Goal: Task Accomplishment & Management: Complete application form

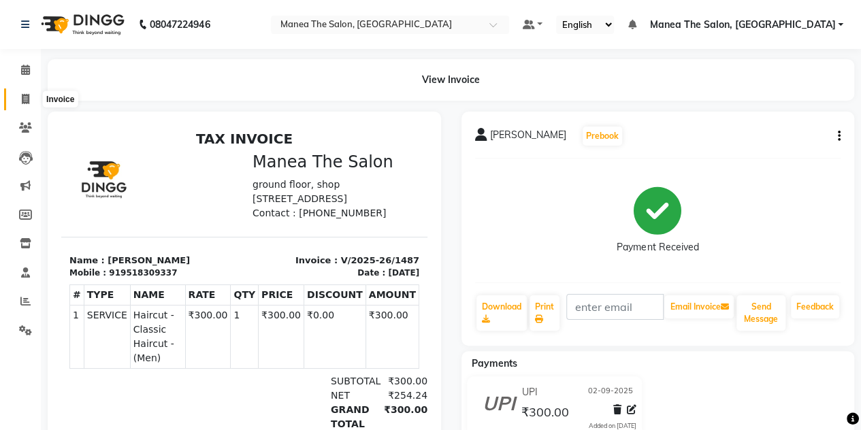
click at [20, 99] on span at bounding box center [26, 100] width 24 height 16
select select "service"
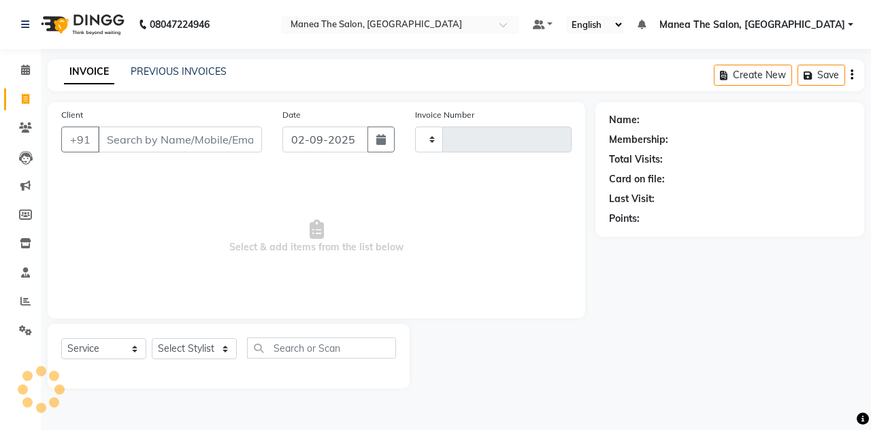
type input "1488"
select select "7688"
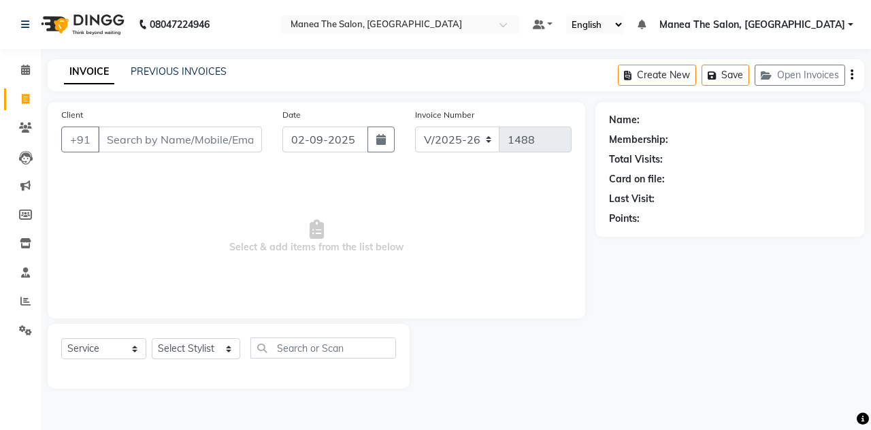
click at [133, 137] on input "Client" at bounding box center [180, 140] width 164 height 26
type input "9980933556"
click at [202, 148] on button "Add Client" at bounding box center [227, 140] width 70 height 26
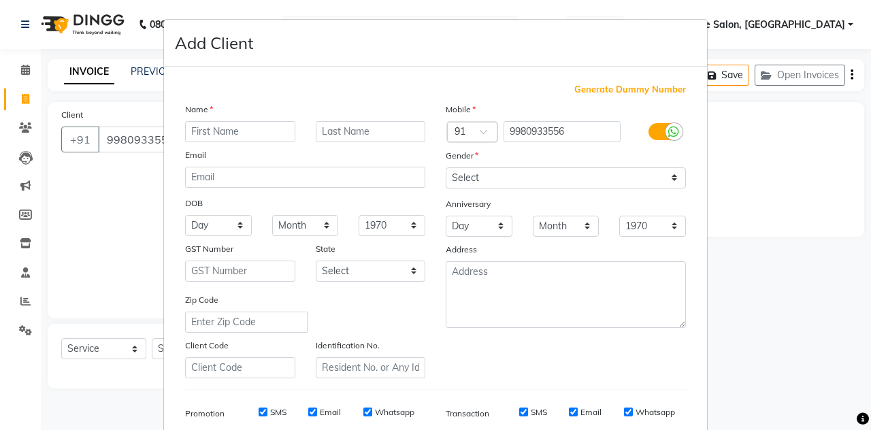
click at [235, 131] on input "text" at bounding box center [240, 131] width 110 height 21
type input "rajeshwani"
click at [493, 178] on select "Select [DEMOGRAPHIC_DATA] [DEMOGRAPHIC_DATA] Other Prefer Not To Say" at bounding box center [566, 177] width 240 height 21
select select "[DEMOGRAPHIC_DATA]"
click at [446, 167] on select "Select [DEMOGRAPHIC_DATA] [DEMOGRAPHIC_DATA] Other Prefer Not To Say" at bounding box center [566, 177] width 240 height 21
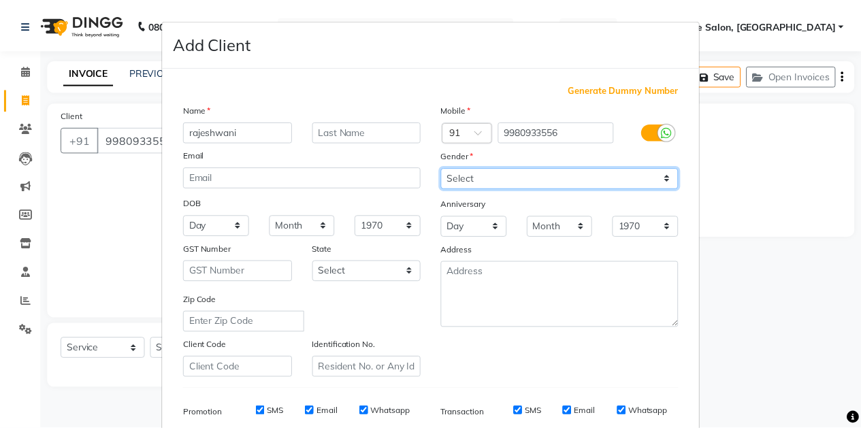
scroll to position [196, 0]
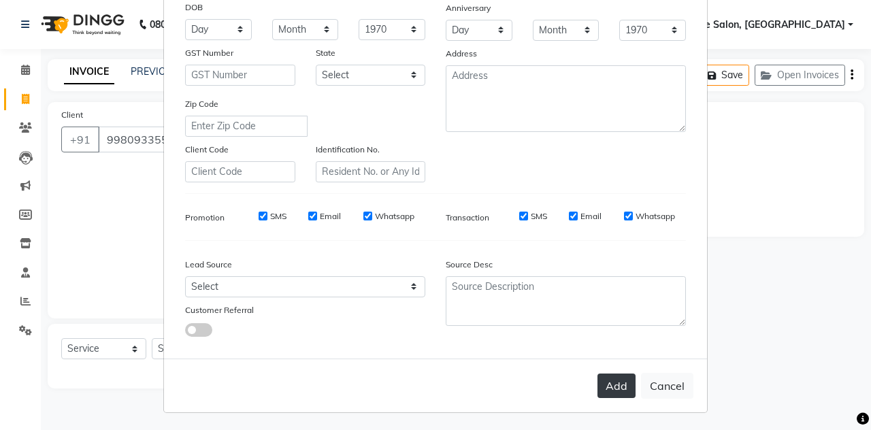
click at [611, 378] on button "Add" at bounding box center [616, 386] width 38 height 24
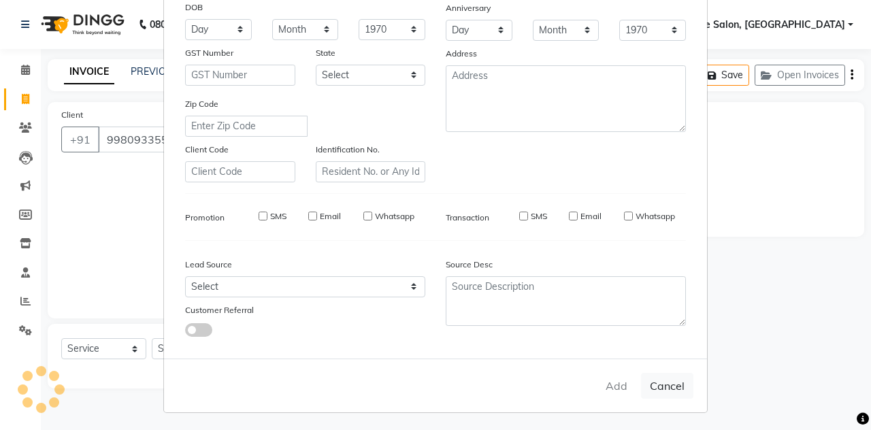
select select
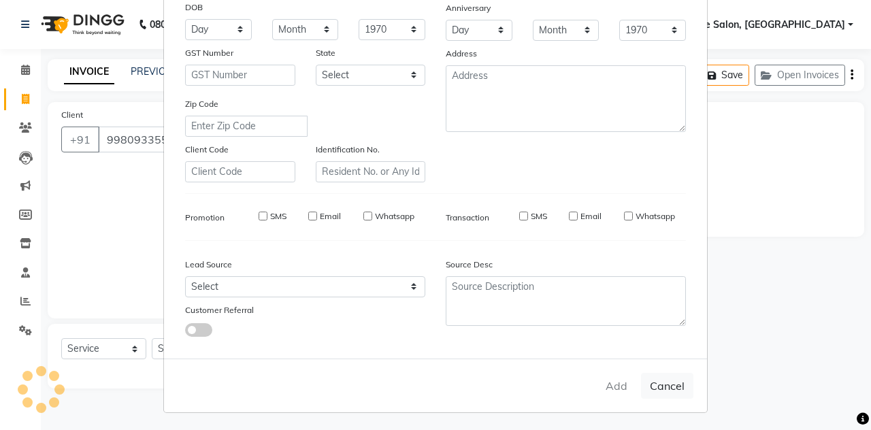
select select
checkbox input "false"
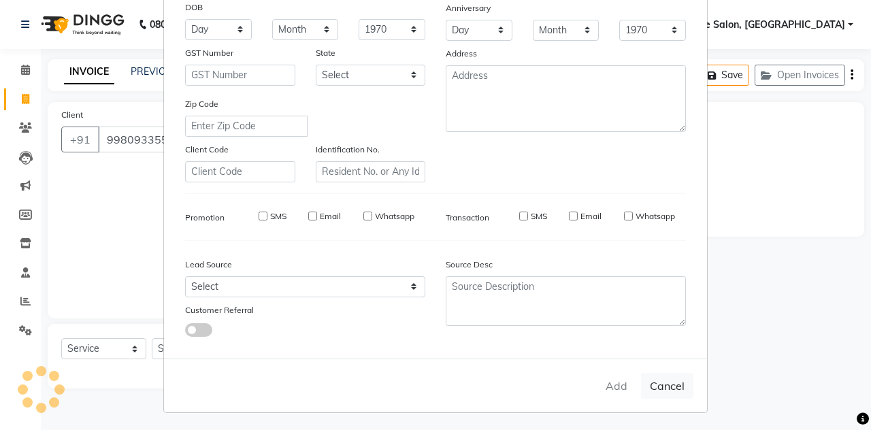
checkbox input "false"
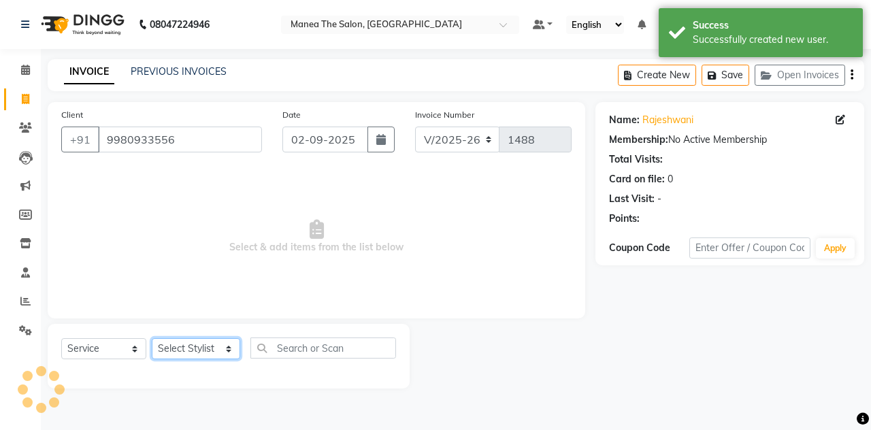
click at [176, 340] on select "Select Stylist aalam mahfuz [PERSON_NAME] [PERSON_NAME] The Salon, [GEOGRAPHIC_…" at bounding box center [196, 348] width 88 height 21
select select "68363"
click at [152, 338] on select "Select Stylist aalam mahfuz [PERSON_NAME] [PERSON_NAME] The Salon, [GEOGRAPHIC_…" at bounding box center [196, 348] width 88 height 21
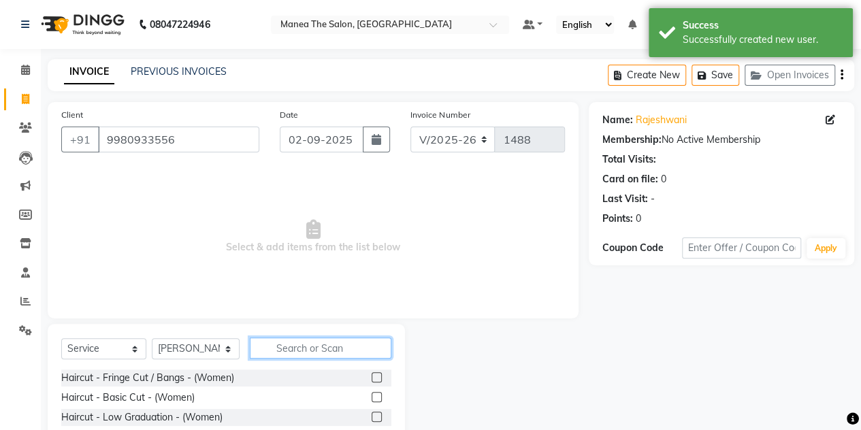
click at [324, 346] on input "text" at bounding box center [321, 347] width 142 height 21
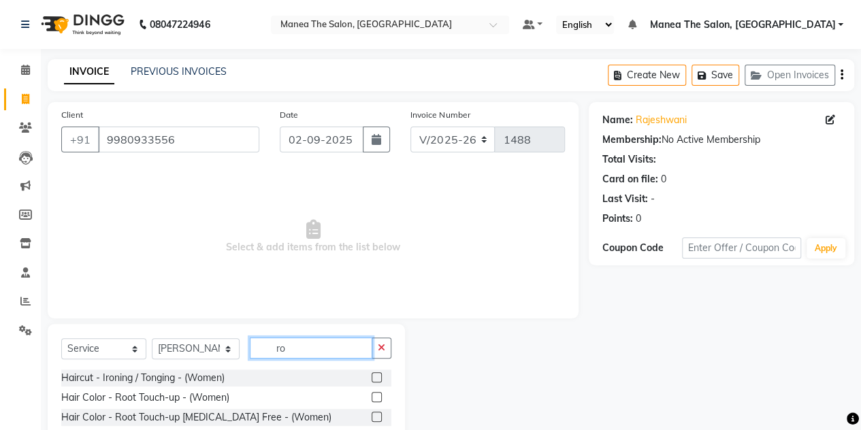
type input "r"
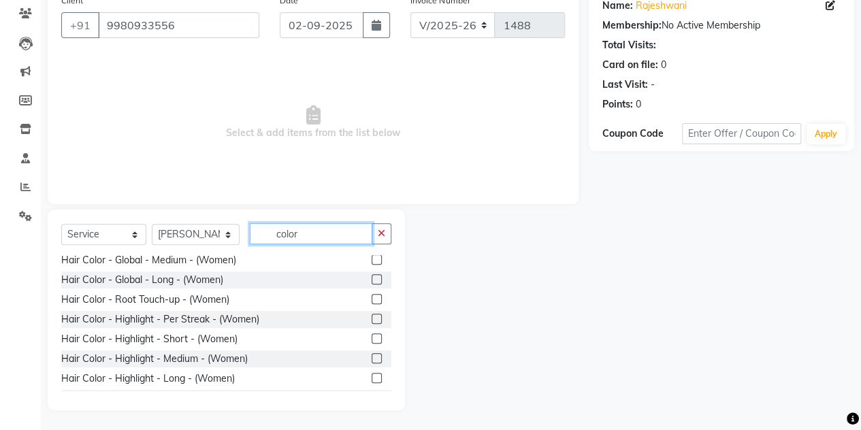
scroll to position [0, 0]
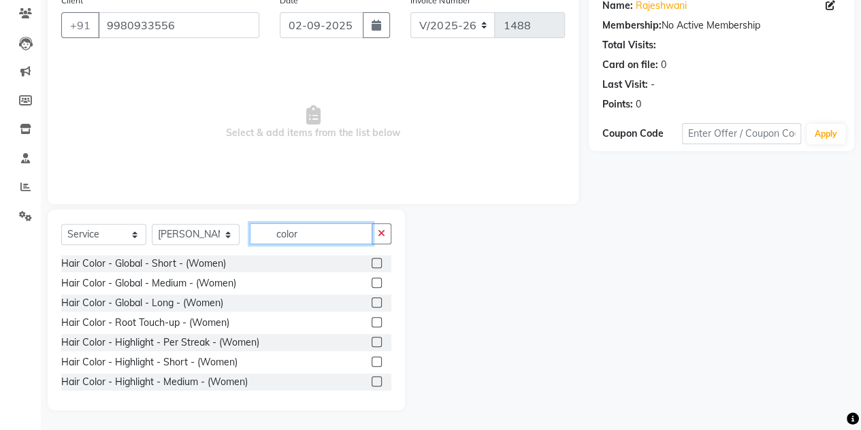
type input "color"
click at [381, 233] on icon "button" at bounding box center [381, 234] width 7 height 10
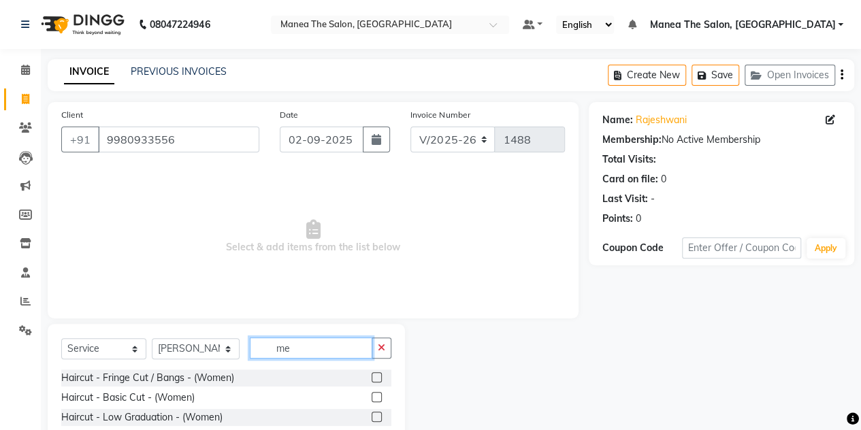
type input "m"
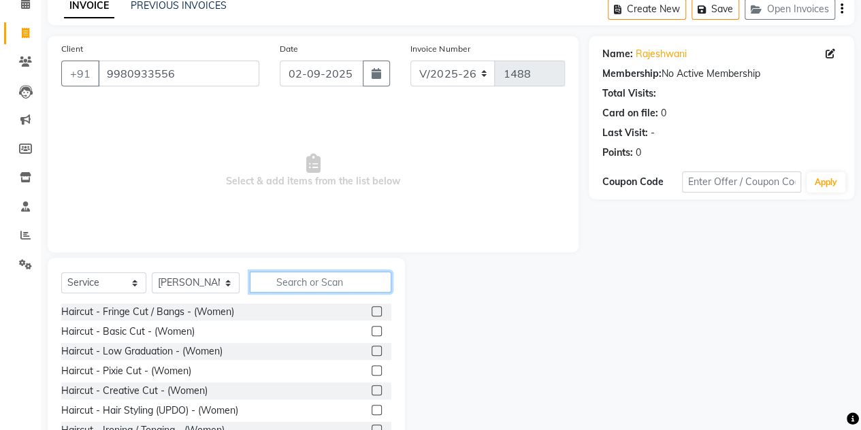
scroll to position [87, 0]
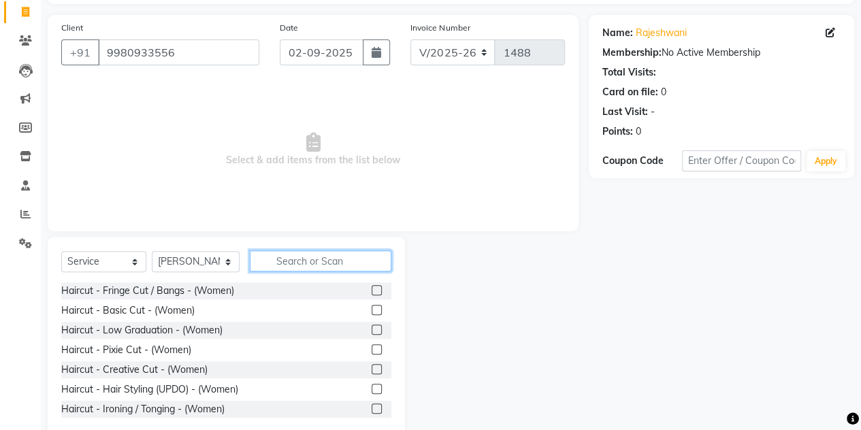
click at [282, 259] on input "text" at bounding box center [321, 260] width 142 height 21
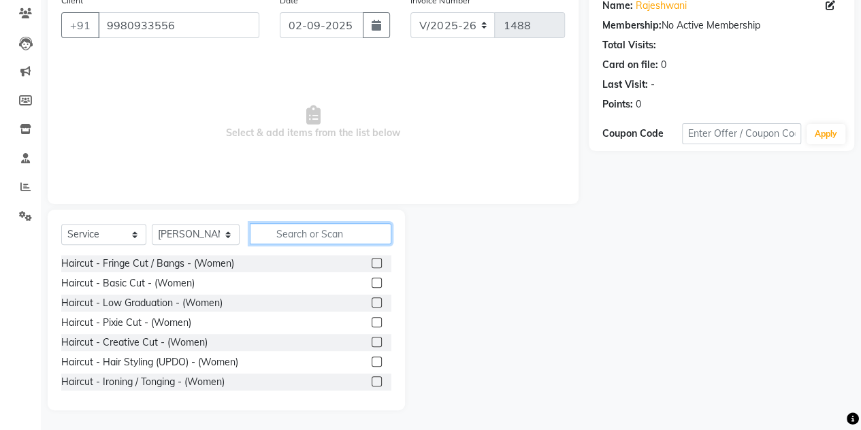
scroll to position [114, 0]
click at [293, 233] on input "text" at bounding box center [321, 233] width 142 height 21
click at [295, 237] on input "text" at bounding box center [321, 233] width 142 height 21
click at [225, 235] on select "Select Stylist aalam mahfuz [PERSON_NAME] [PERSON_NAME] The Salon, [GEOGRAPHIC_…" at bounding box center [196, 234] width 88 height 21
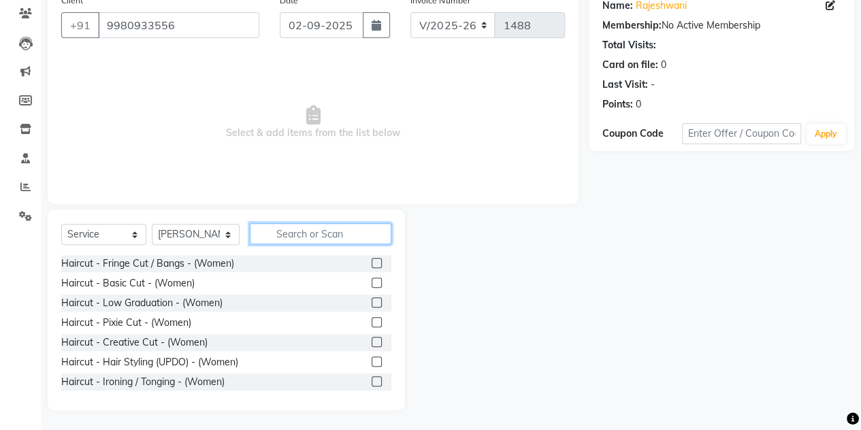
click at [325, 229] on input "text" at bounding box center [321, 233] width 142 height 21
click at [278, 229] on input "text" at bounding box center [321, 233] width 142 height 21
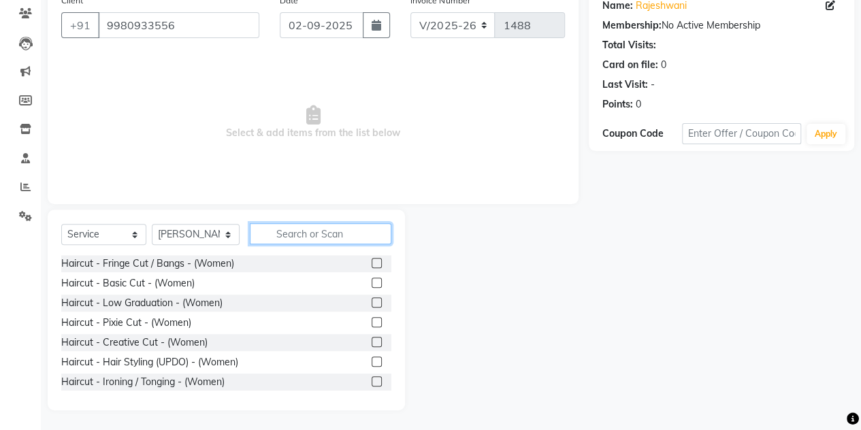
click at [278, 229] on input "text" at bounding box center [321, 233] width 142 height 21
click at [267, 237] on input "text" at bounding box center [321, 233] width 142 height 21
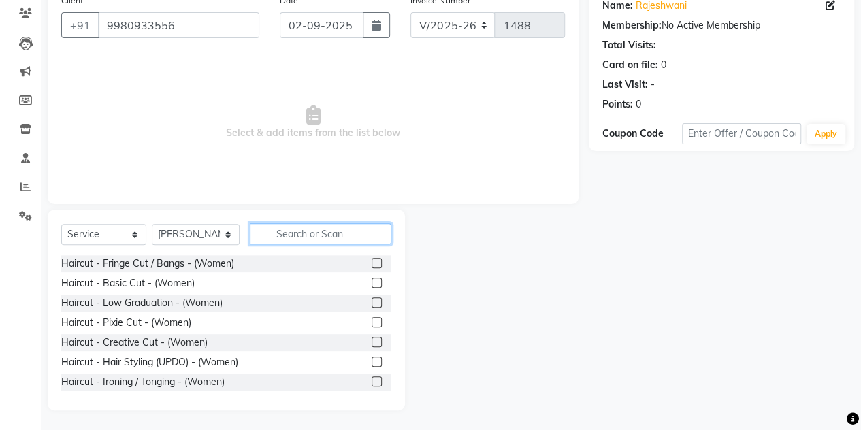
click at [267, 237] on input "text" at bounding box center [321, 233] width 142 height 21
click at [304, 232] on input "text" at bounding box center [321, 233] width 142 height 21
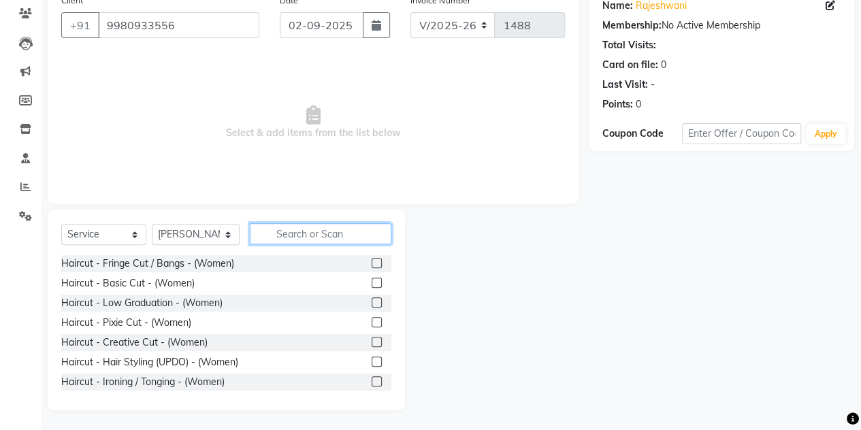
click at [258, 229] on input "text" at bounding box center [321, 233] width 142 height 21
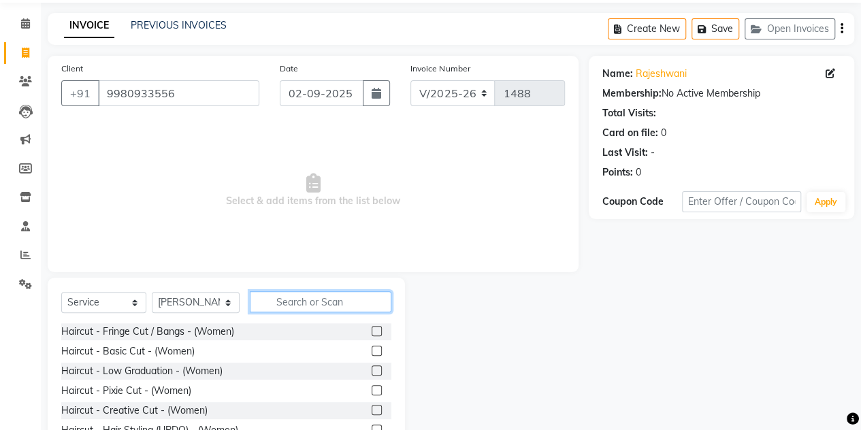
scroll to position [0, 0]
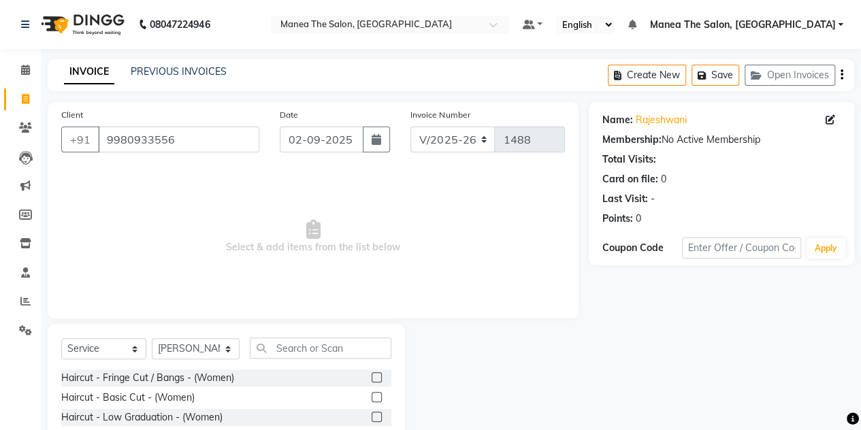
click at [142, 65] on div "PREVIOUS INVOICES" at bounding box center [179, 72] width 96 height 14
click at [154, 68] on link "PREVIOUS INVOICES" at bounding box center [179, 71] width 96 height 12
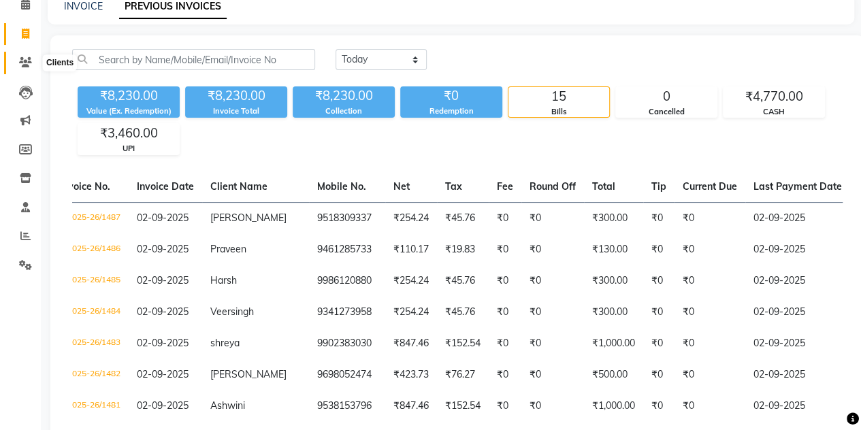
scroll to position [64, 0]
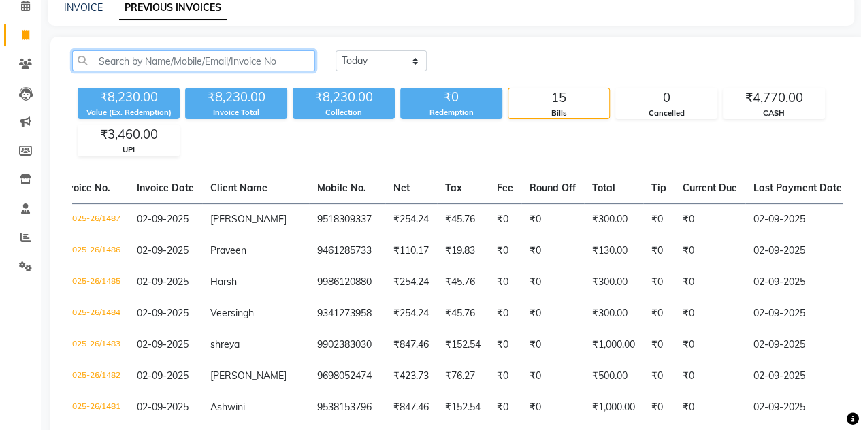
click at [114, 63] on input "text" at bounding box center [193, 60] width 243 height 21
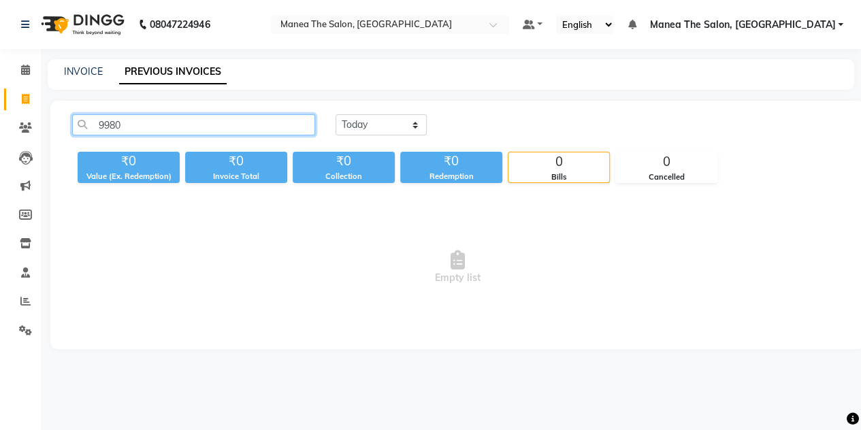
scroll to position [0, 0]
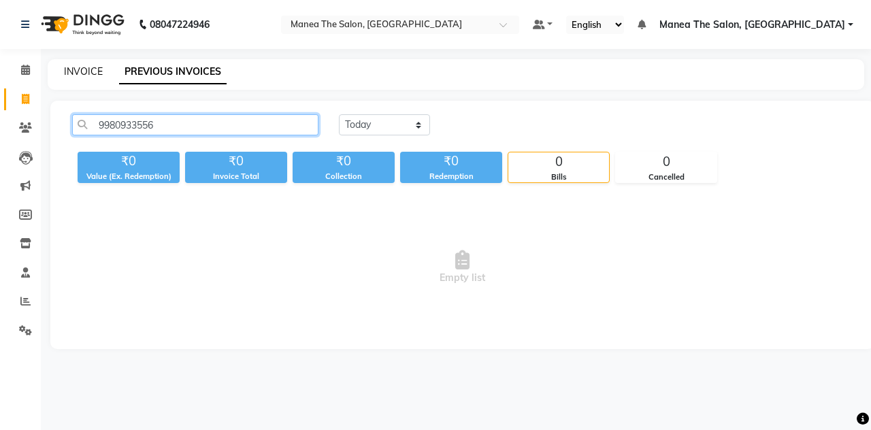
type input "9980933556"
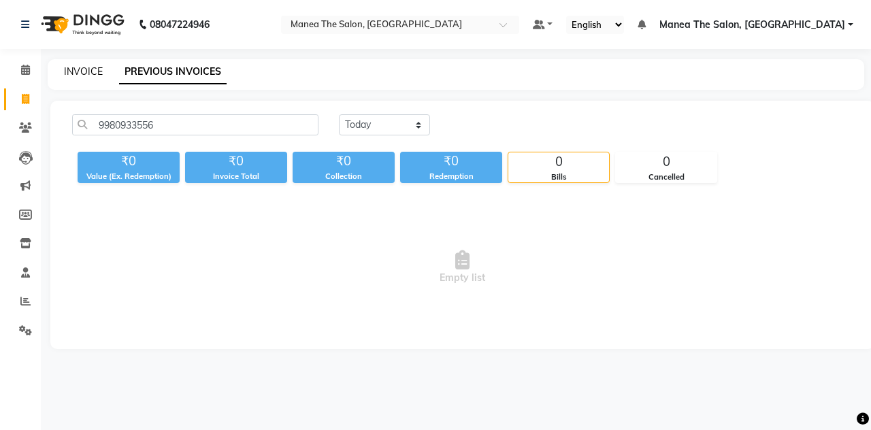
click at [85, 68] on link "INVOICE" at bounding box center [83, 71] width 39 height 12
select select "service"
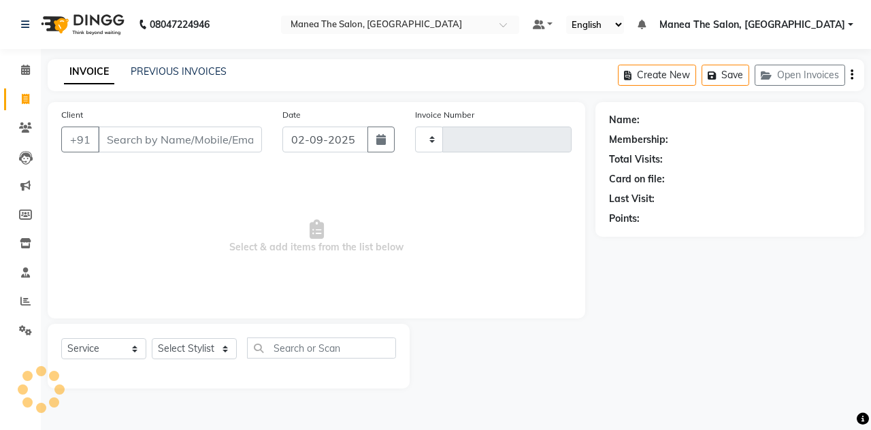
type input "1488"
select select "7688"
click at [143, 133] on input "Client" at bounding box center [180, 140] width 164 height 26
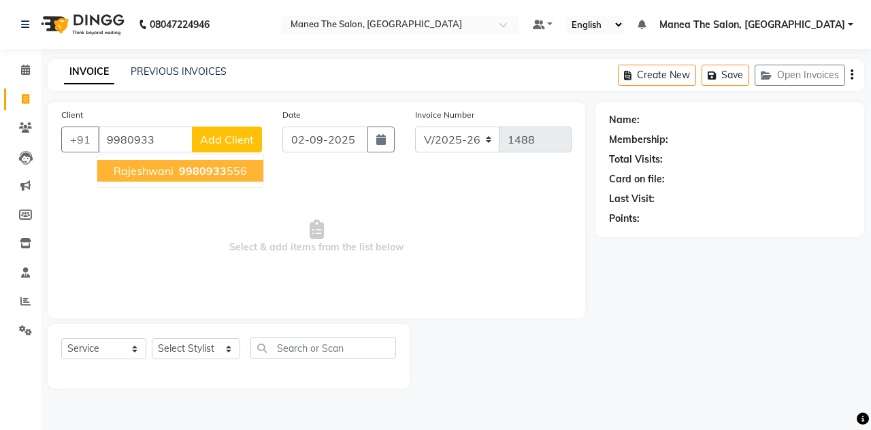
click at [237, 173] on ngb-highlight "9980933 556" at bounding box center [211, 171] width 71 height 14
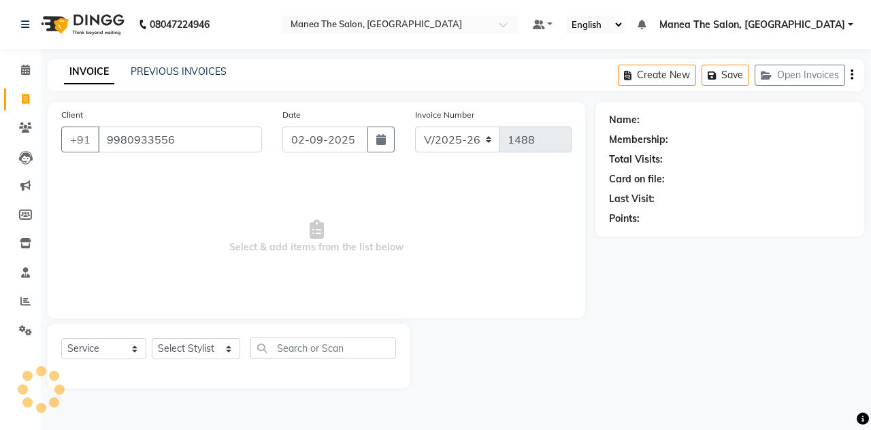
type input "9980933556"
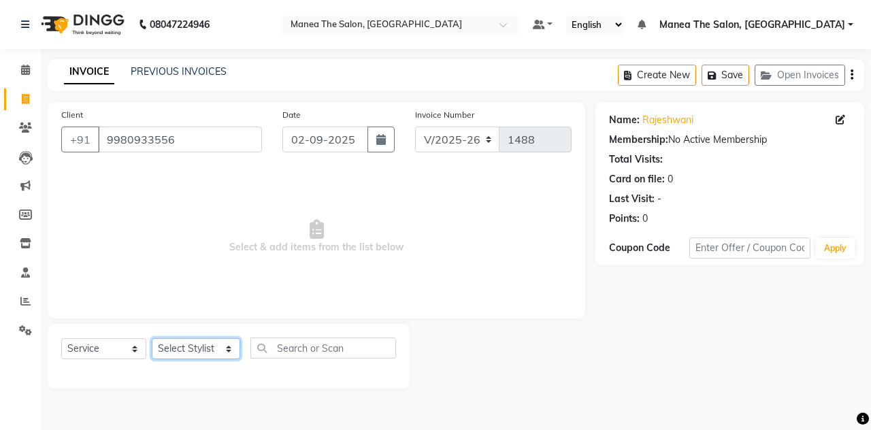
click at [212, 352] on select "Select Stylist aalam mahfuz [PERSON_NAME] [PERSON_NAME] The Salon, [GEOGRAPHIC_…" at bounding box center [196, 348] width 88 height 21
select select "68363"
click at [152, 338] on select "Select Stylist aalam mahfuz [PERSON_NAME] [PERSON_NAME] The Salon, [GEOGRAPHIC_…" at bounding box center [196, 348] width 88 height 21
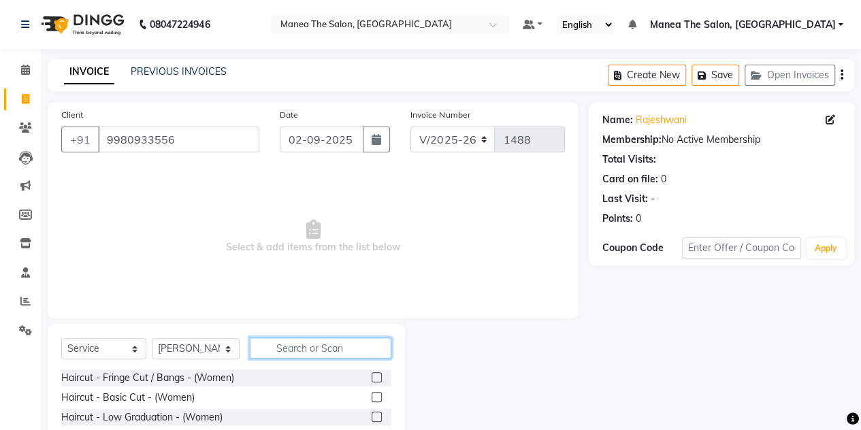
click at [291, 346] on input "text" at bounding box center [321, 347] width 142 height 21
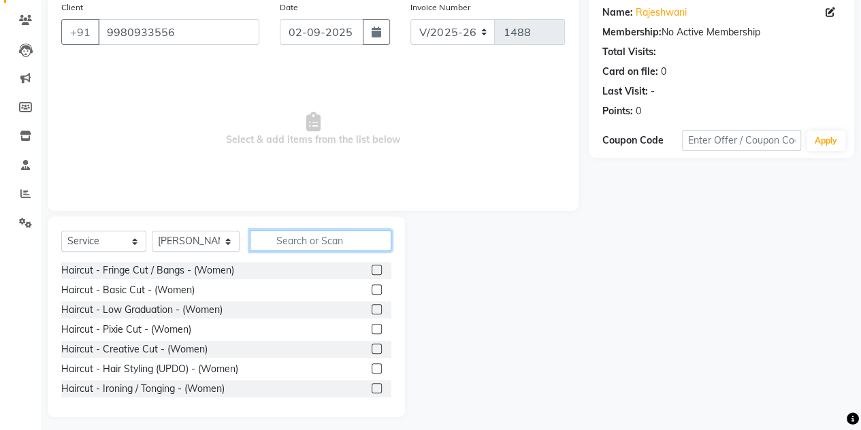
scroll to position [114, 0]
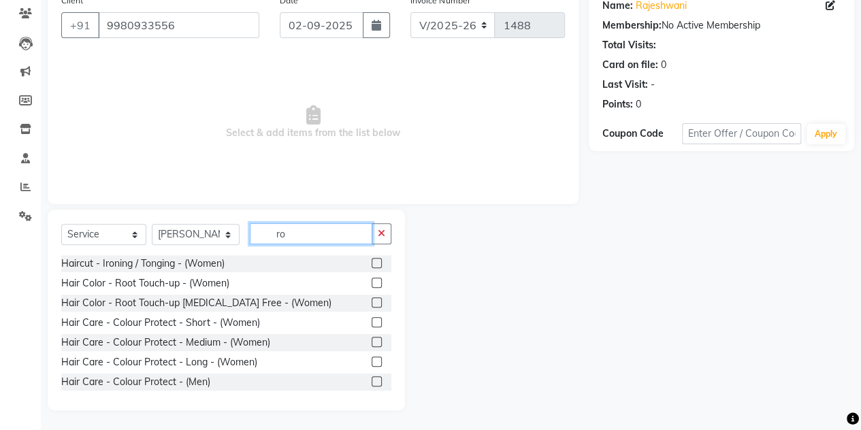
type input "r"
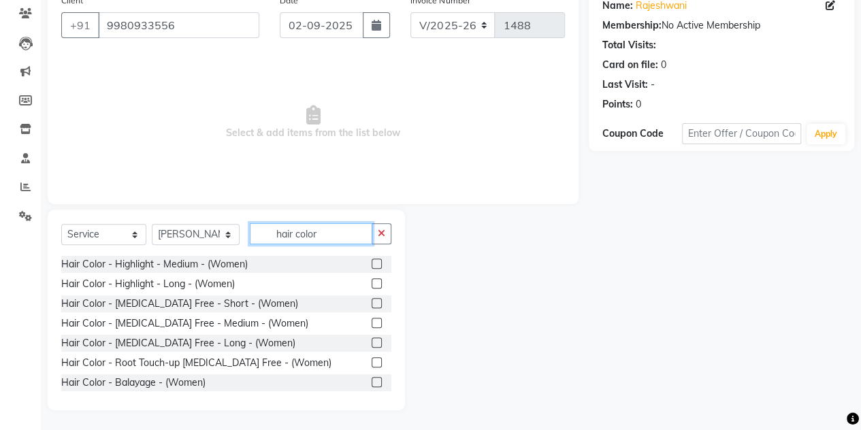
scroll to position [159, 0]
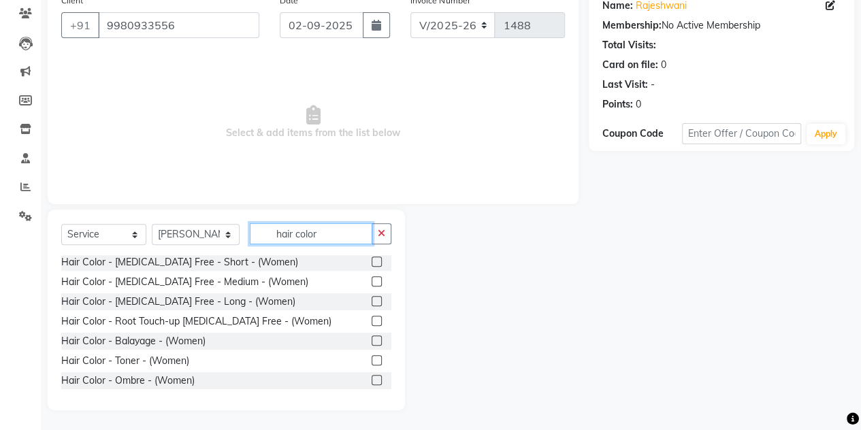
type input "hair color"
click at [371, 322] on label at bounding box center [376, 321] width 10 height 10
click at [371, 322] on input "checkbox" at bounding box center [375, 321] width 9 height 9
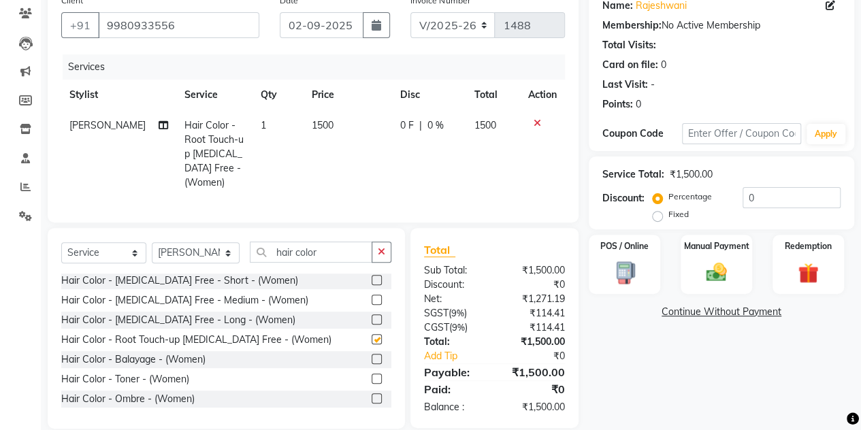
checkbox input "false"
click at [381, 251] on icon "button" at bounding box center [381, 252] width 7 height 10
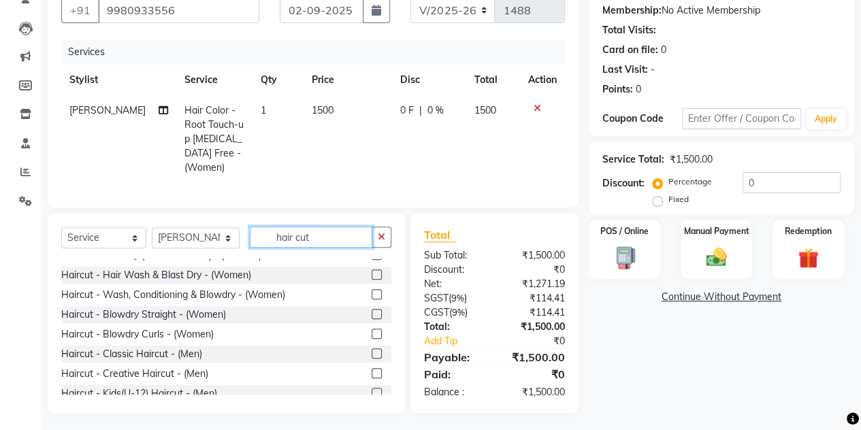
scroll to position [155, 0]
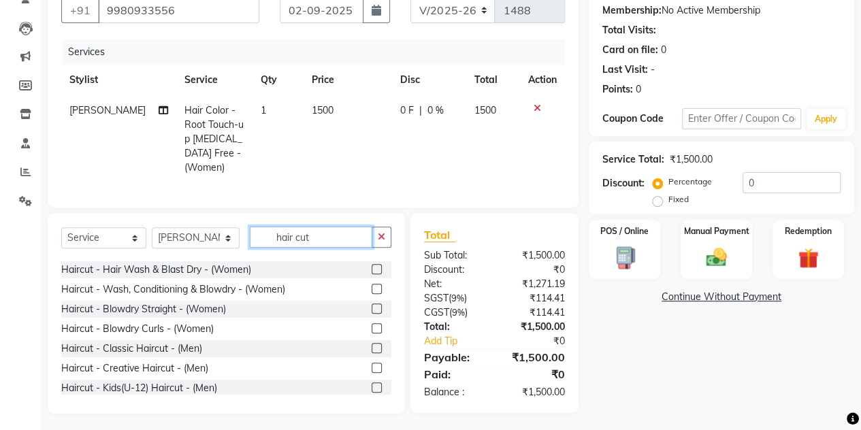
type input "hair cut"
click at [371, 343] on label at bounding box center [376, 348] width 10 height 10
click at [371, 344] on input "checkbox" at bounding box center [375, 348] width 9 height 9
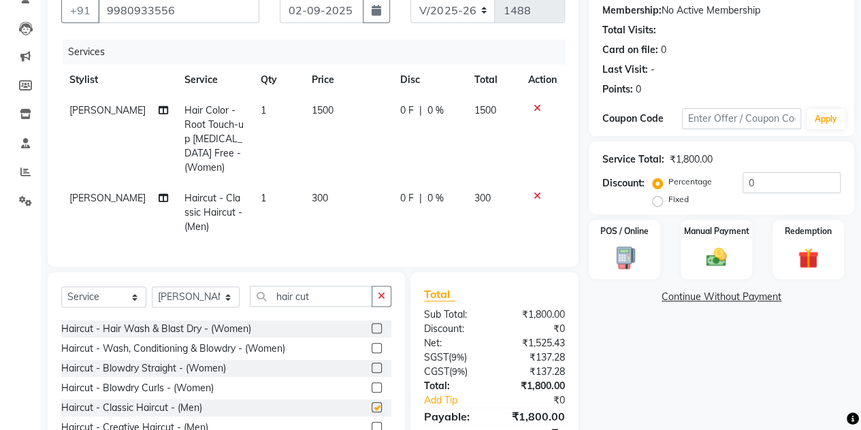
checkbox input "false"
click at [375, 295] on button "button" at bounding box center [381, 296] width 20 height 21
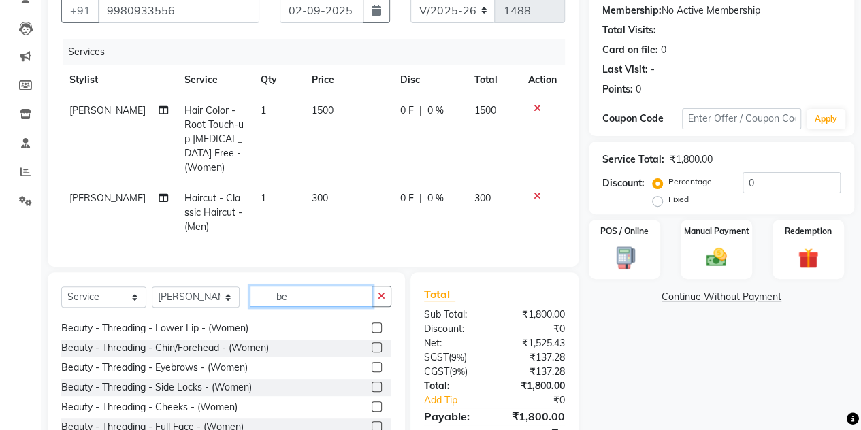
scroll to position [0, 0]
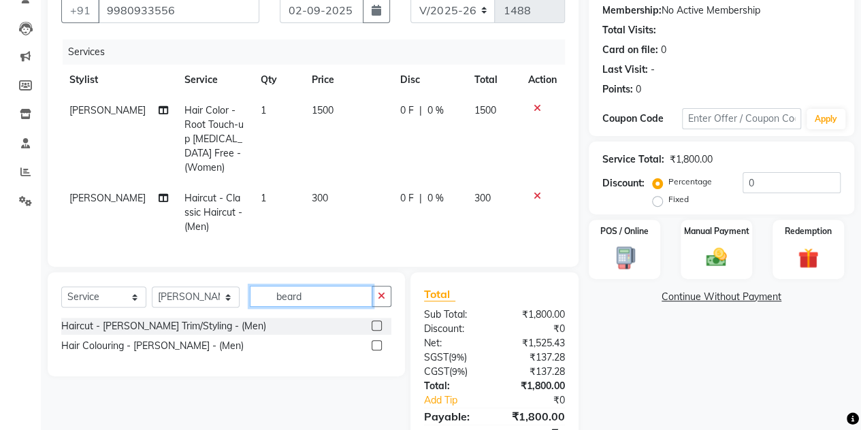
type input "beard"
click at [375, 321] on label at bounding box center [376, 325] width 10 height 10
click at [375, 322] on input "checkbox" at bounding box center [375, 326] width 9 height 9
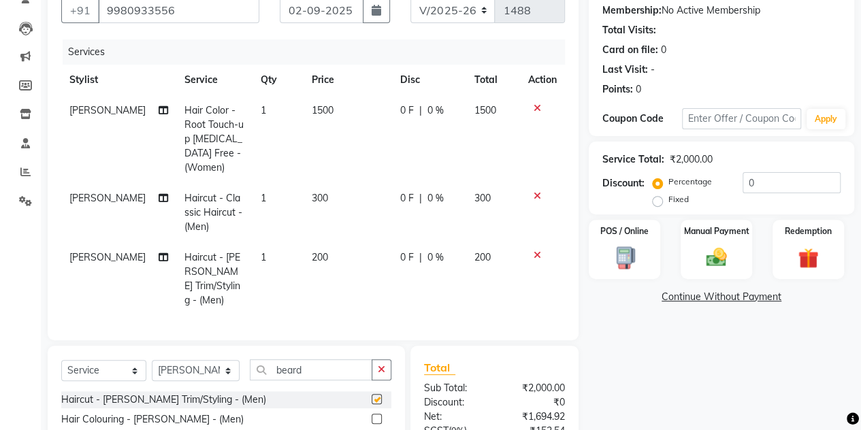
checkbox input "false"
click at [668, 203] on label "Fixed" at bounding box center [678, 199] width 20 height 12
click at [657, 203] on input "Fixed" at bounding box center [660, 200] width 10 height 10
radio input "true"
click at [668, 182] on label "Percentage" at bounding box center [690, 182] width 44 height 12
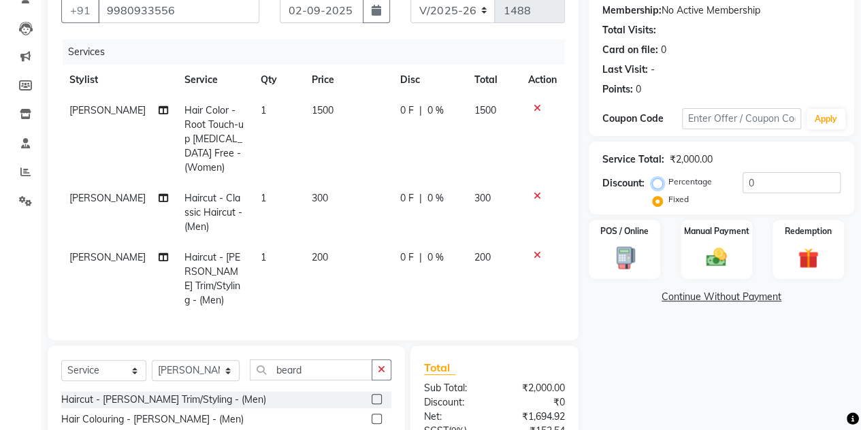
click at [656, 182] on input "Percentage" at bounding box center [660, 182] width 10 height 10
radio input "true"
click at [752, 184] on input "0" at bounding box center [791, 182] width 98 height 21
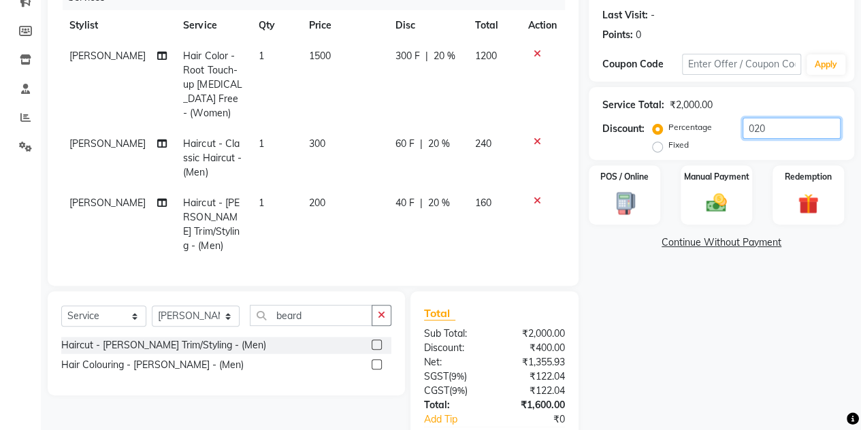
scroll to position [184, 0]
type input "020"
click at [535, 195] on icon at bounding box center [536, 200] width 7 height 10
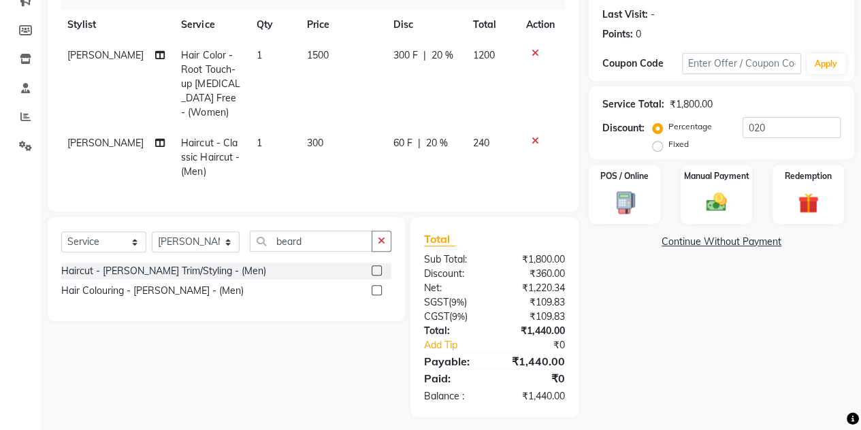
scroll to position [0, 3]
click at [703, 191] on img at bounding box center [716, 202] width 35 height 24
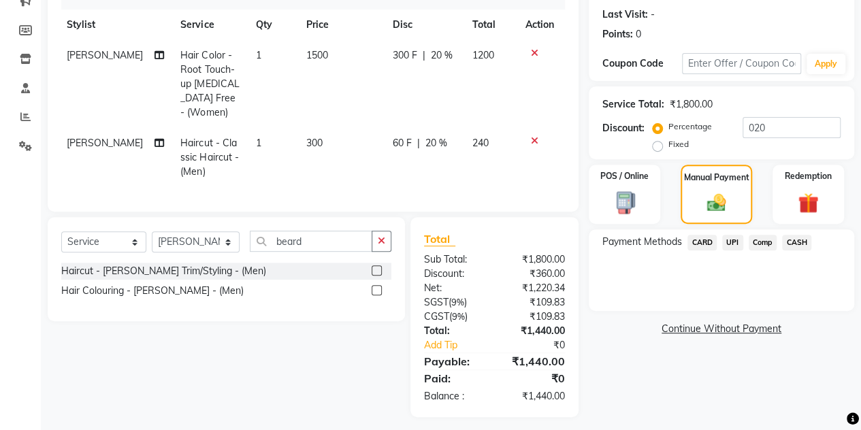
click at [727, 243] on span "UPI" at bounding box center [732, 243] width 21 height 16
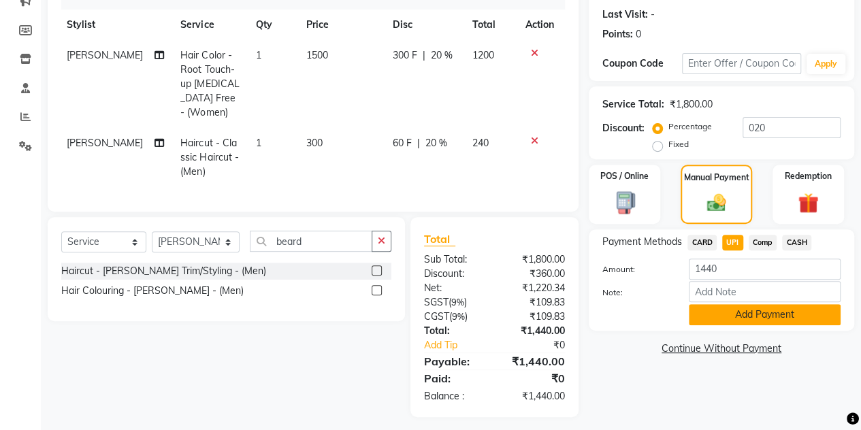
click at [716, 320] on button "Add Payment" at bounding box center [765, 314] width 152 height 21
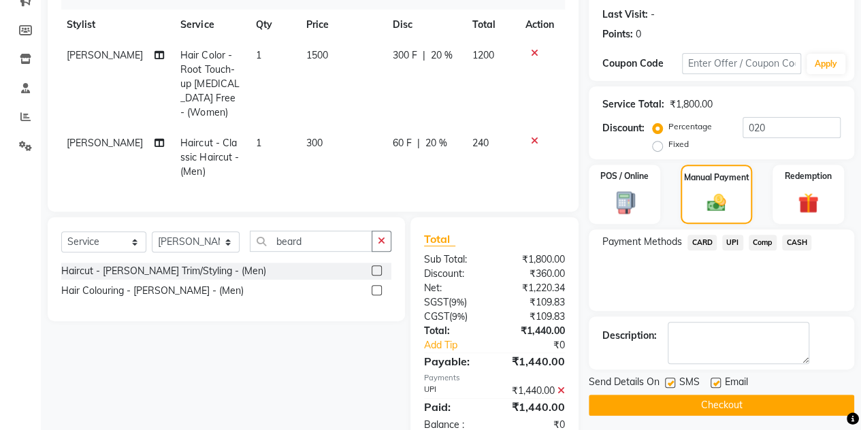
click at [646, 408] on button "Checkout" at bounding box center [721, 405] width 265 height 21
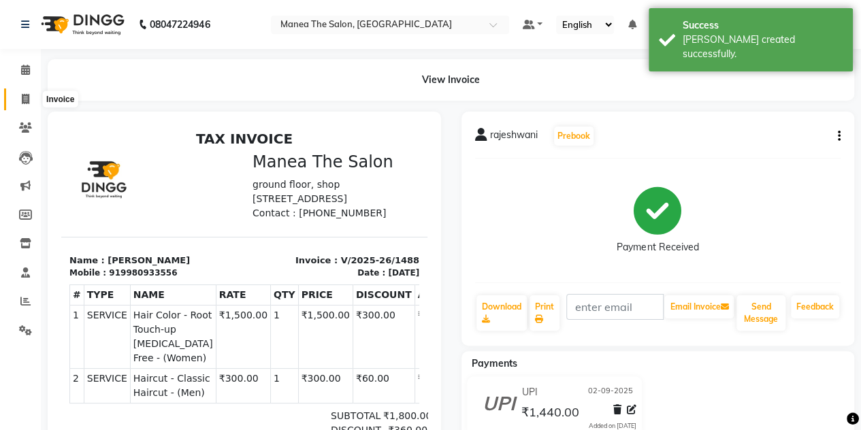
click at [14, 98] on span at bounding box center [26, 100] width 24 height 16
select select "service"
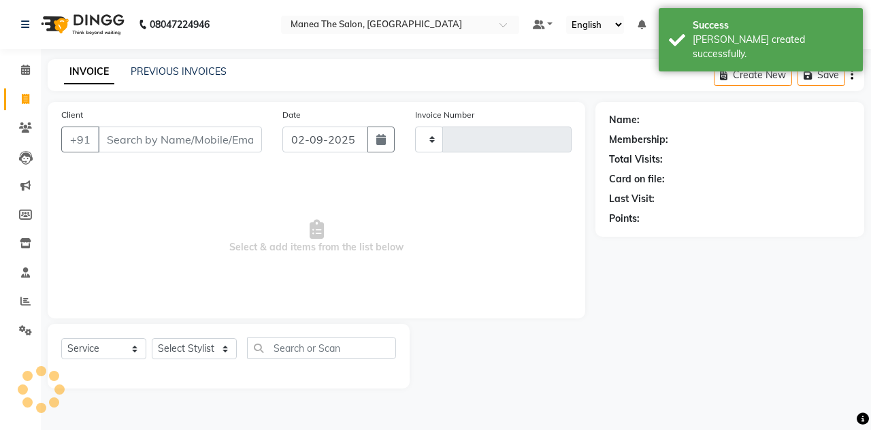
type input "1489"
select select "7688"
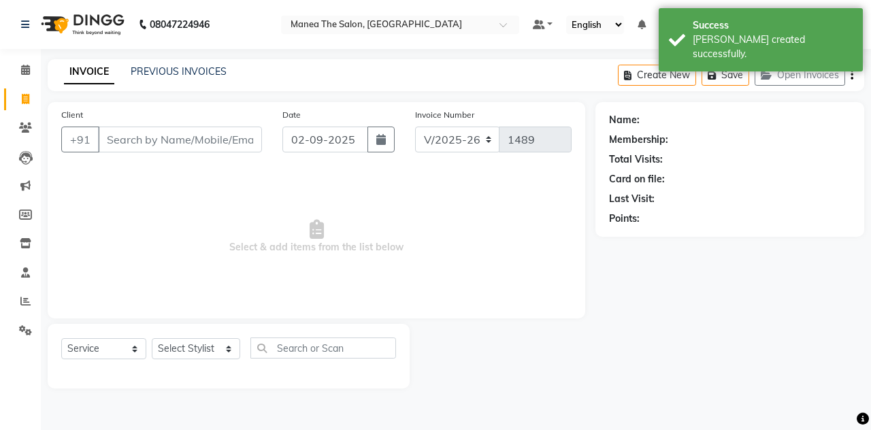
click at [163, 141] on input "Client" at bounding box center [180, 140] width 164 height 26
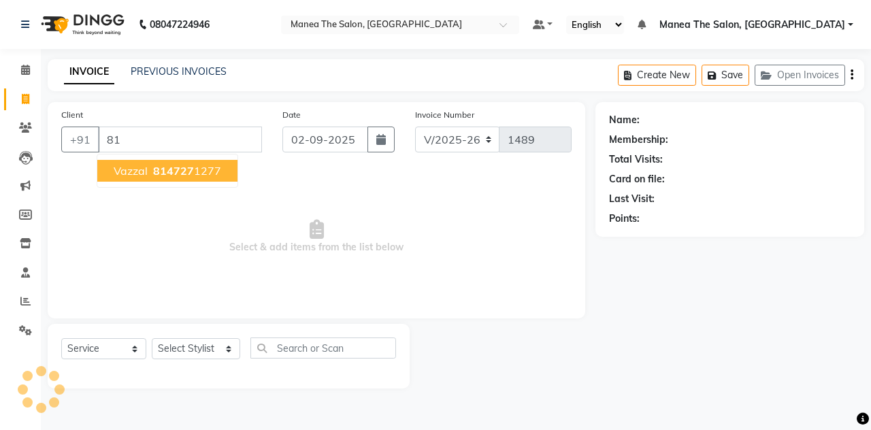
type input "8"
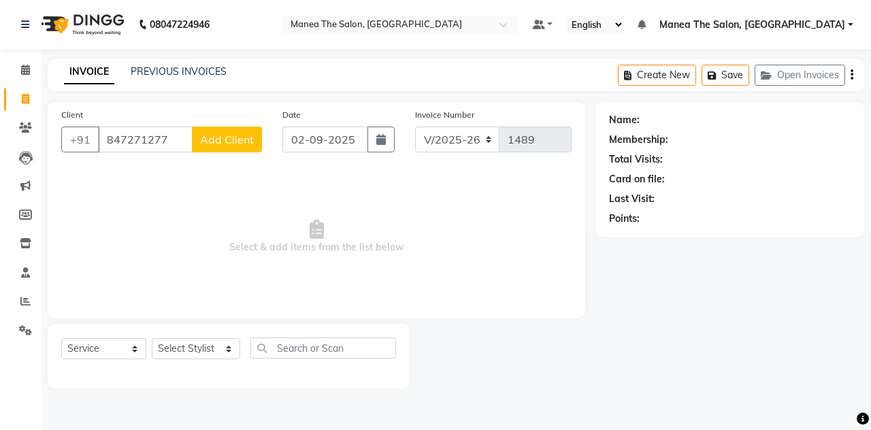
type input "847271277"
click at [226, 137] on span "Add Client" at bounding box center [227, 140] width 54 height 14
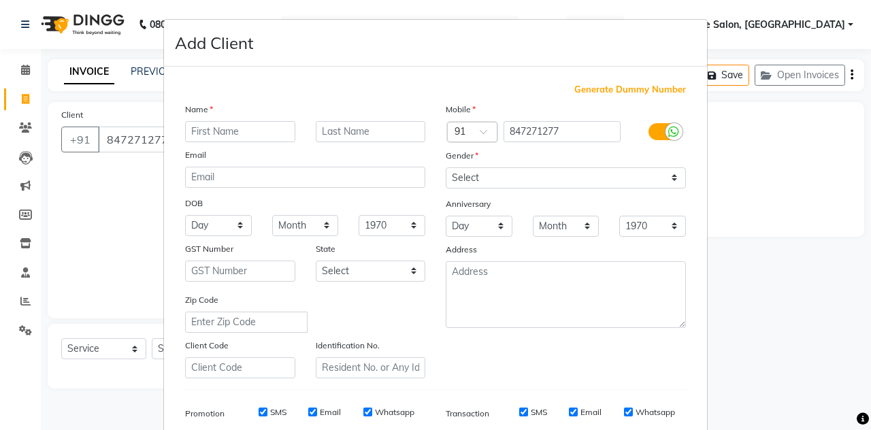
click at [239, 128] on input "text" at bounding box center [240, 131] width 110 height 21
type input "[PERSON_NAME]"
click at [467, 181] on select "Select [DEMOGRAPHIC_DATA] [DEMOGRAPHIC_DATA] Other Prefer Not To Say" at bounding box center [566, 177] width 240 height 21
select select "[DEMOGRAPHIC_DATA]"
click at [446, 167] on select "Select [DEMOGRAPHIC_DATA] [DEMOGRAPHIC_DATA] Other Prefer Not To Say" at bounding box center [566, 177] width 240 height 21
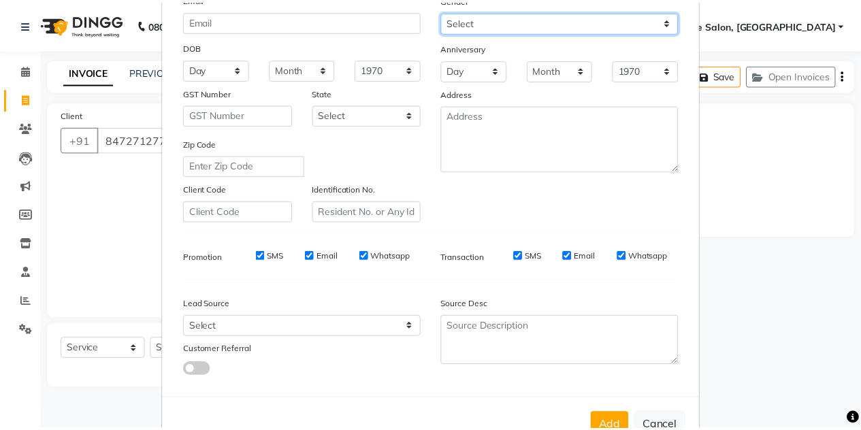
scroll to position [196, 0]
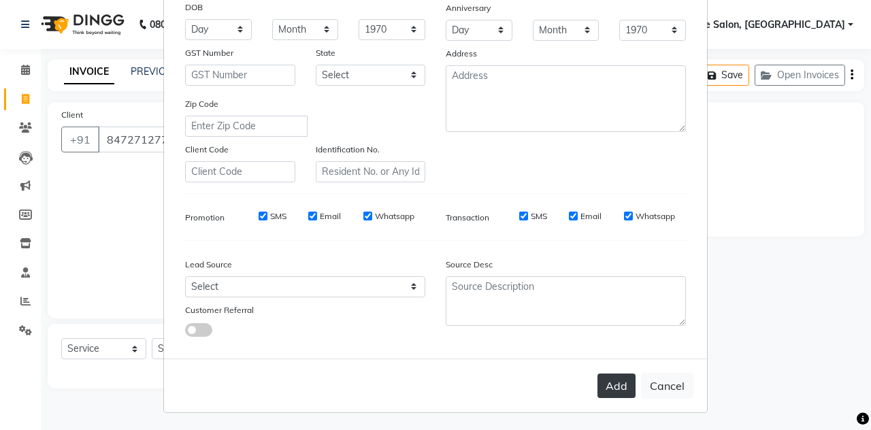
click at [629, 384] on button "Add" at bounding box center [616, 386] width 38 height 24
click at [629, 384] on div "Add Cancel" at bounding box center [435, 386] width 543 height 54
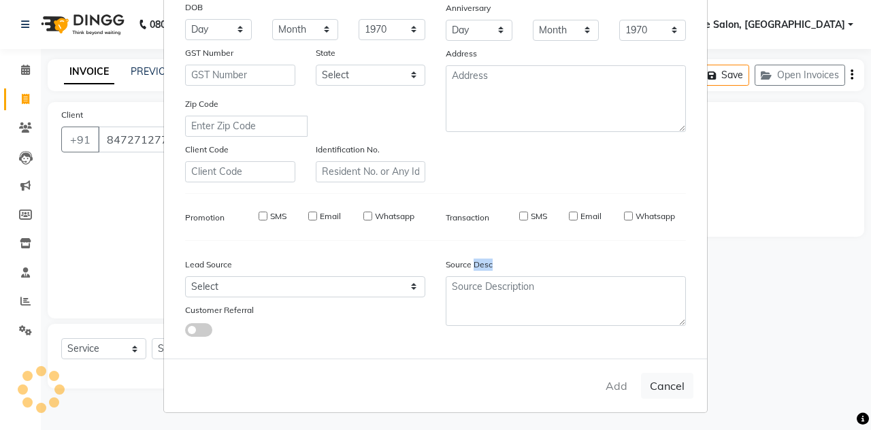
select select
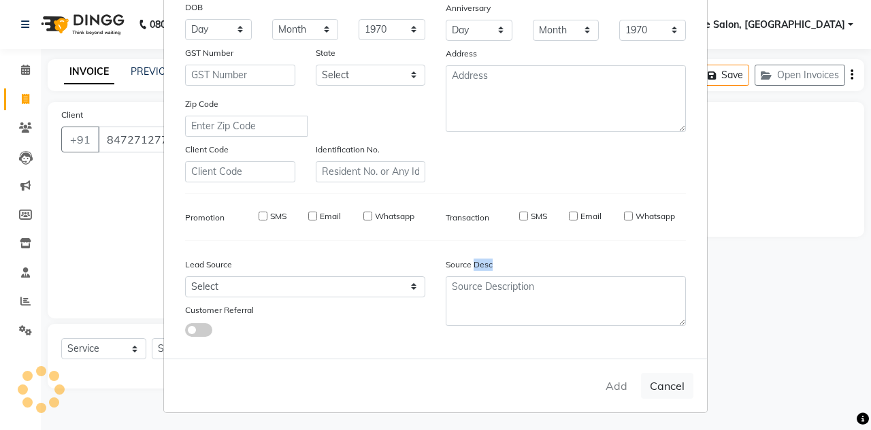
select select
checkbox input "false"
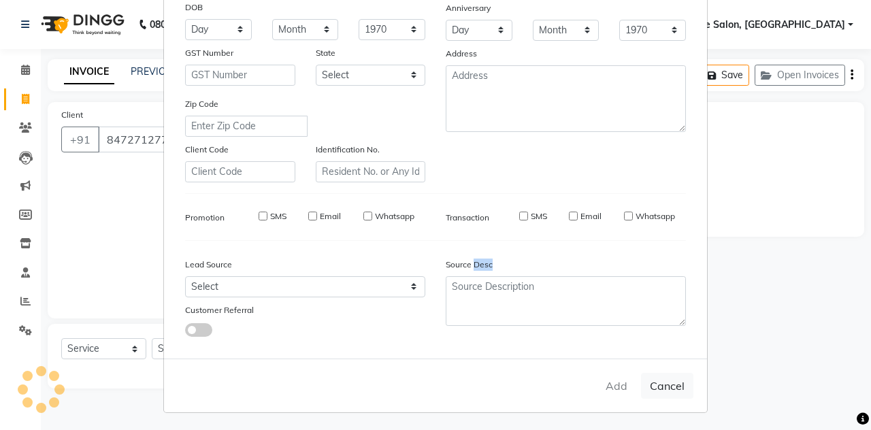
checkbox input "false"
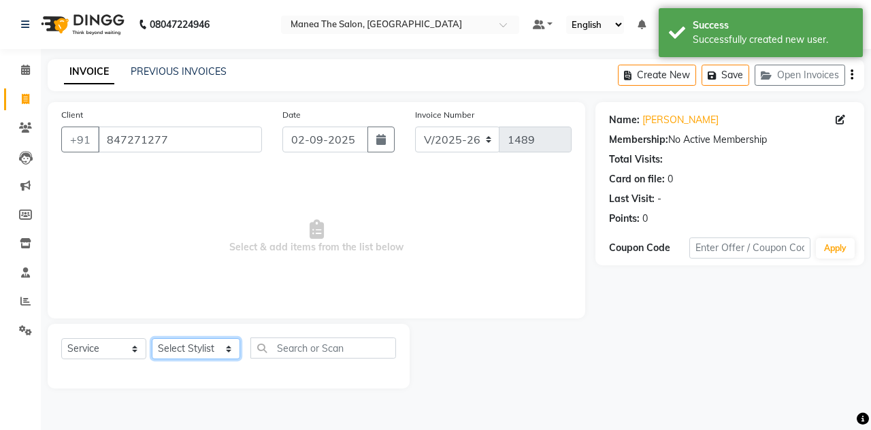
click at [205, 350] on select "Select Stylist aalam mahfuz [PERSON_NAME] [PERSON_NAME] The Salon, [GEOGRAPHIC_…" at bounding box center [196, 348] width 88 height 21
select select "68363"
click at [152, 338] on select "Select Stylist aalam mahfuz [PERSON_NAME] [PERSON_NAME] The Salon, [GEOGRAPHIC_…" at bounding box center [196, 348] width 88 height 21
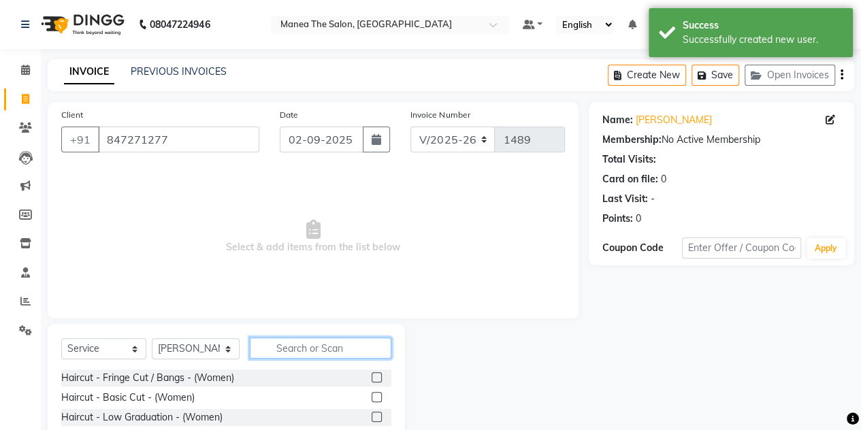
click at [276, 346] on input "text" at bounding box center [321, 347] width 142 height 21
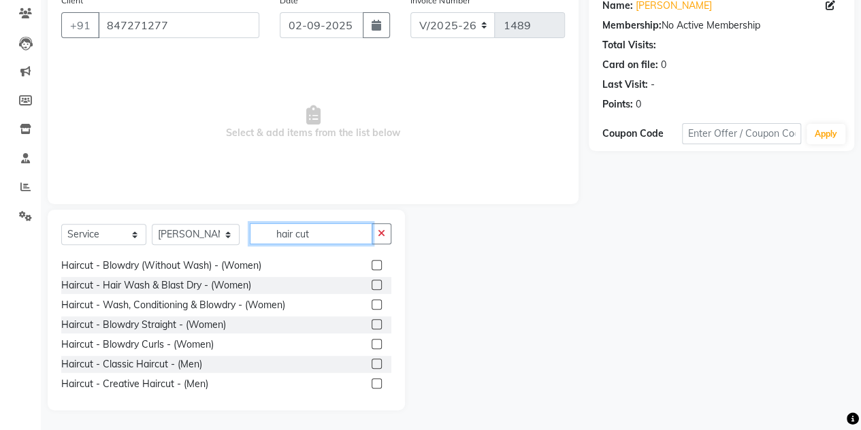
scroll to position [163, 0]
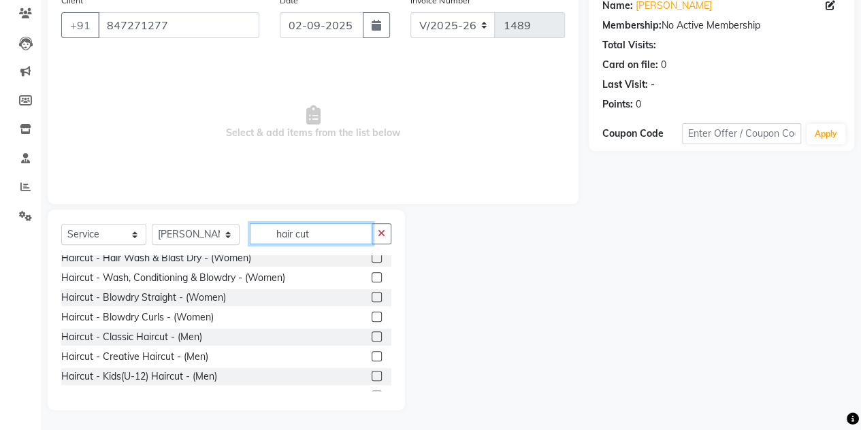
type input "hair cut"
click at [371, 333] on label at bounding box center [376, 336] width 10 height 10
click at [371, 333] on input "checkbox" at bounding box center [375, 337] width 9 height 9
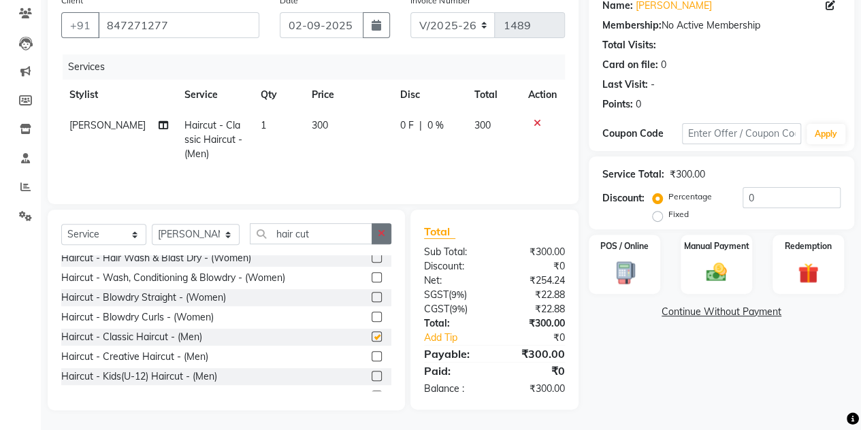
checkbox input "false"
click at [384, 234] on icon "button" at bounding box center [381, 234] width 7 height 10
click at [384, 234] on input "text" at bounding box center [321, 233] width 142 height 21
click at [330, 232] on input "text" at bounding box center [321, 233] width 142 height 21
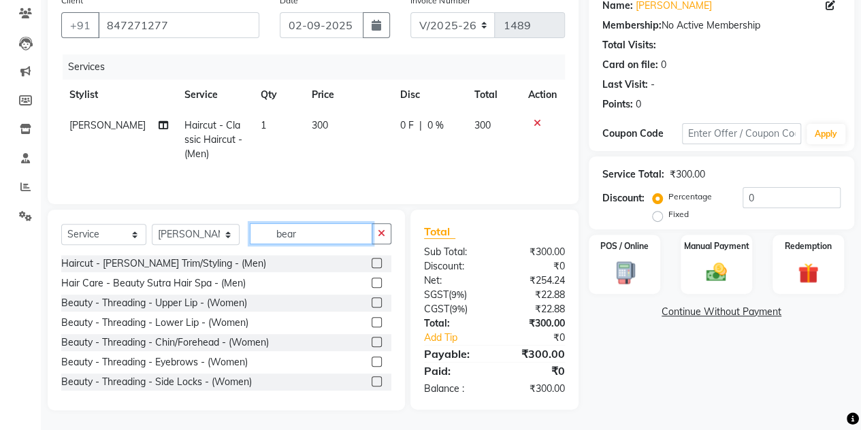
scroll to position [114, 0]
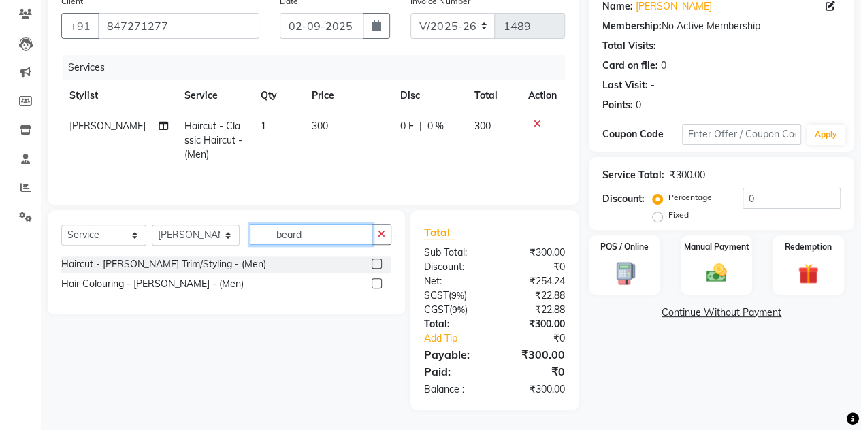
type input "beard"
click at [377, 263] on label at bounding box center [376, 264] width 10 height 10
click at [377, 263] on input "checkbox" at bounding box center [375, 264] width 9 height 9
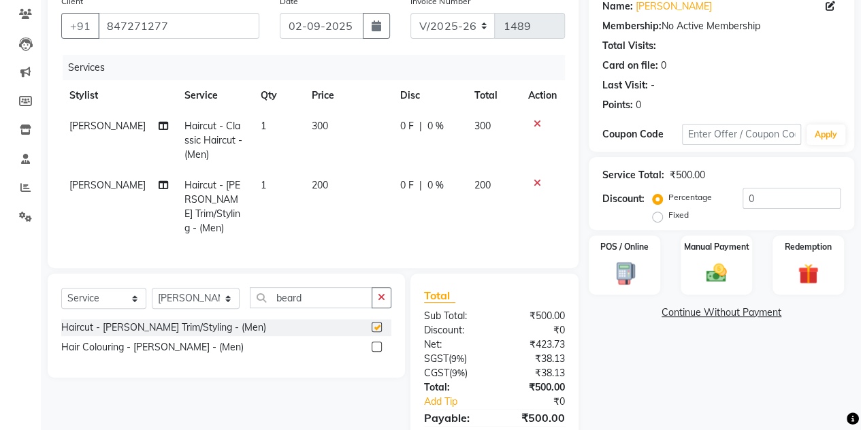
checkbox input "false"
click at [377, 289] on button "button" at bounding box center [381, 297] width 20 height 21
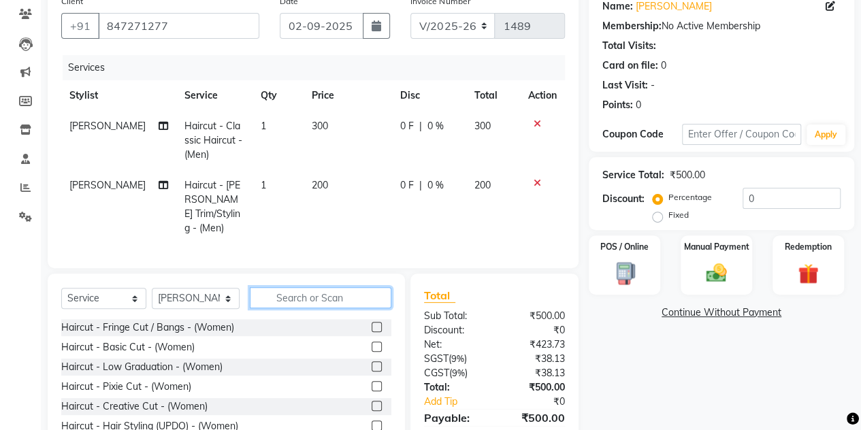
click at [333, 290] on input "text" at bounding box center [321, 297] width 142 height 21
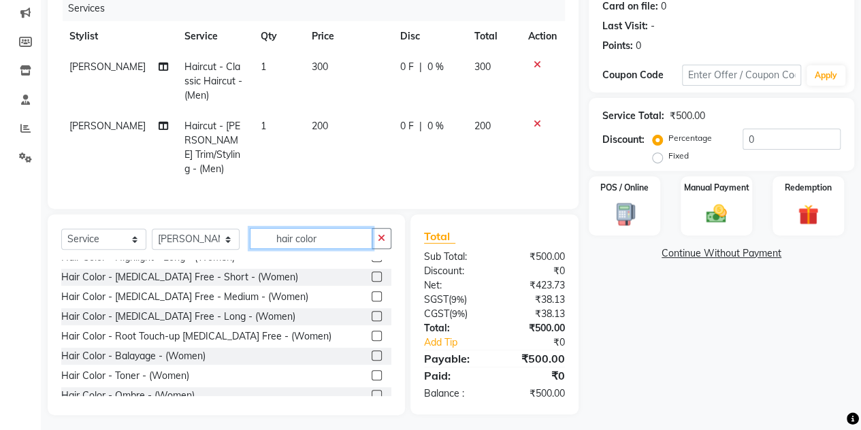
scroll to position [159, 0]
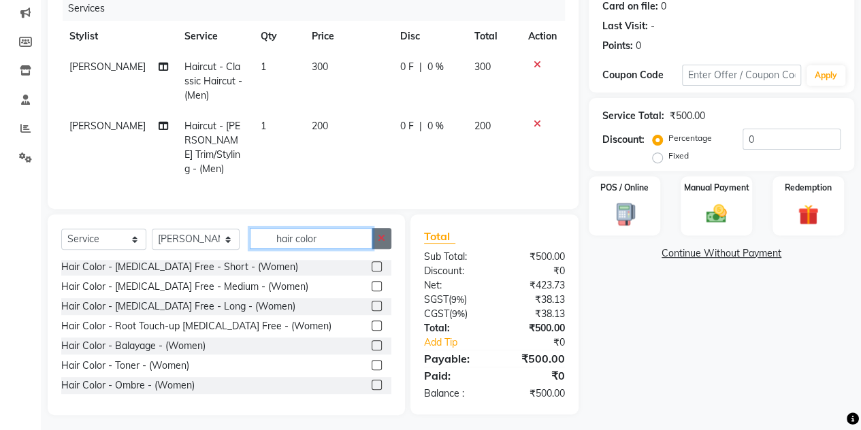
type input "hair color"
drag, startPoint x: 376, startPoint y: 231, endPoint x: 386, endPoint y: 238, distance: 12.7
click at [386, 238] on button "button" at bounding box center [381, 238] width 20 height 21
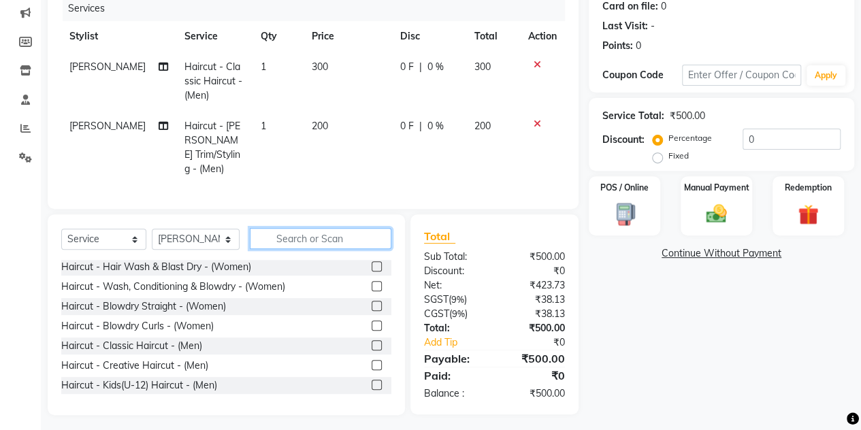
scroll to position [614, 0]
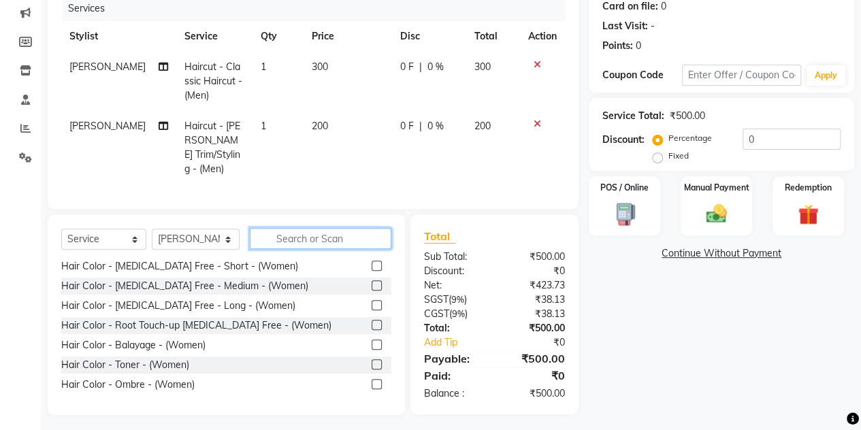
click at [386, 238] on input "text" at bounding box center [321, 238] width 142 height 21
click at [311, 231] on input "text" at bounding box center [321, 238] width 142 height 21
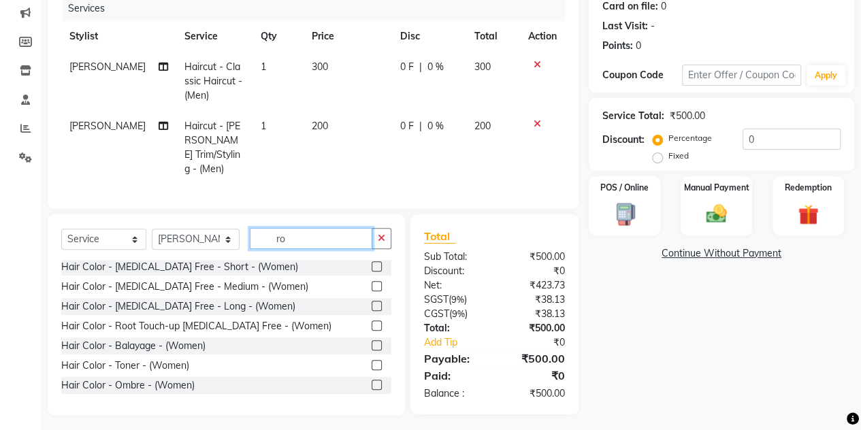
scroll to position [0, 0]
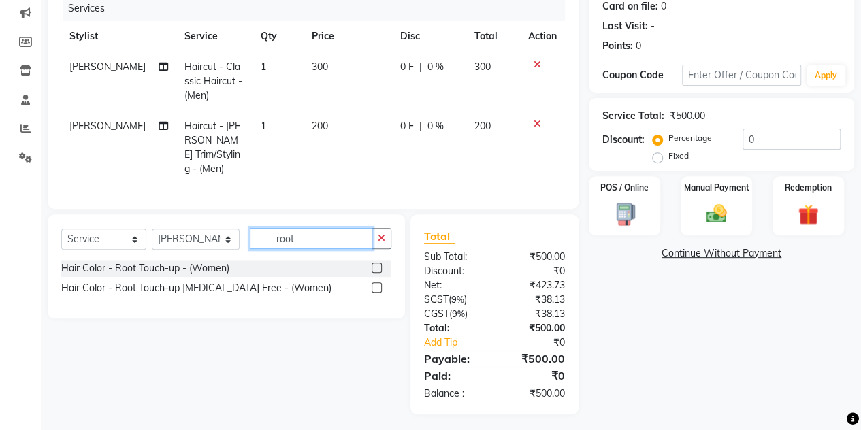
type input "root"
click at [376, 282] on label at bounding box center [376, 287] width 10 height 10
click at [376, 284] on input "checkbox" at bounding box center [375, 288] width 9 height 9
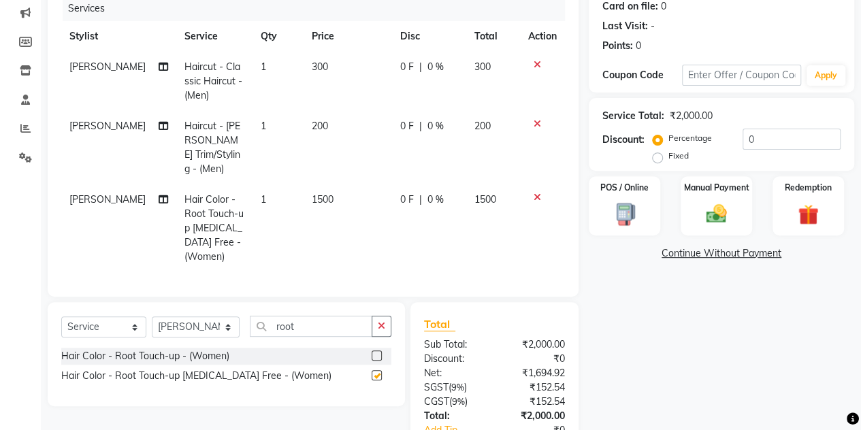
checkbox input "false"
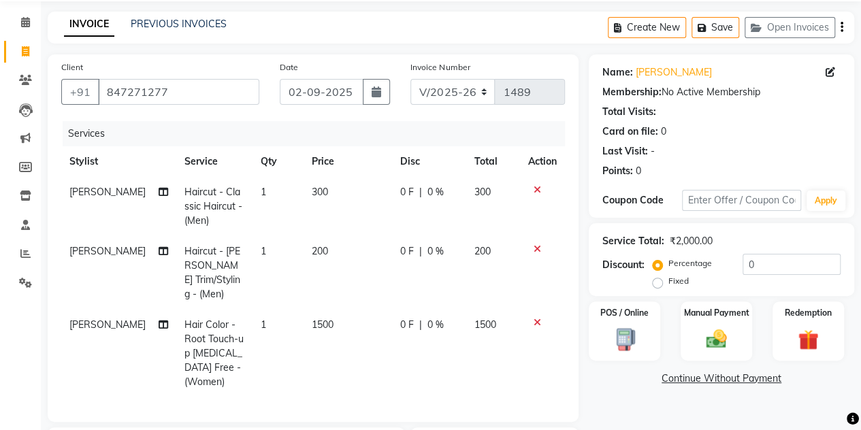
scroll to position [45, 0]
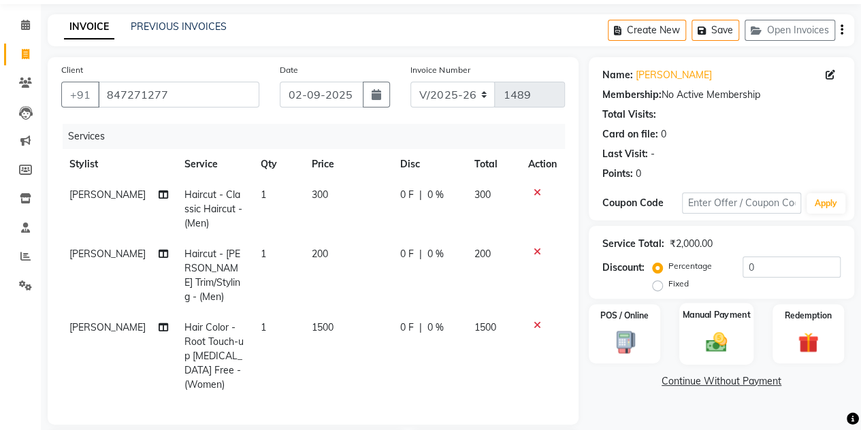
click at [729, 340] on img at bounding box center [716, 341] width 35 height 24
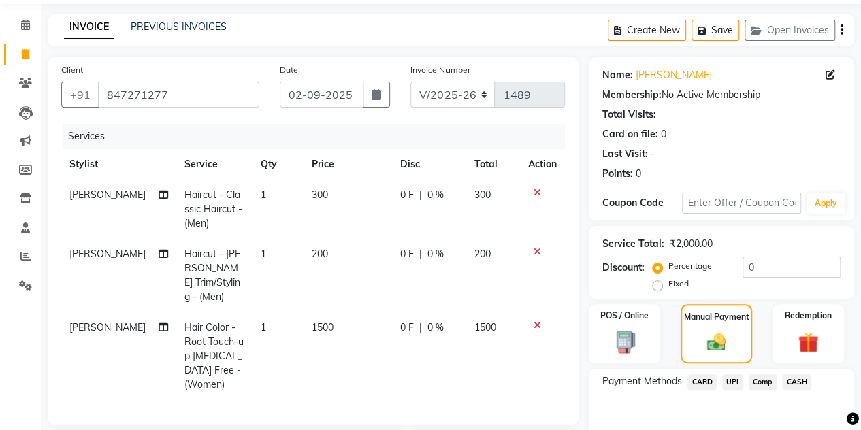
click at [795, 383] on span "CASH" at bounding box center [796, 382] width 29 height 16
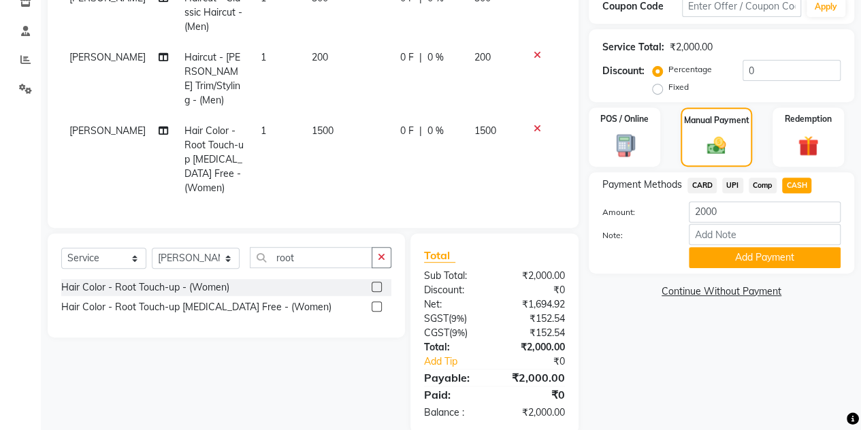
scroll to position [245, 0]
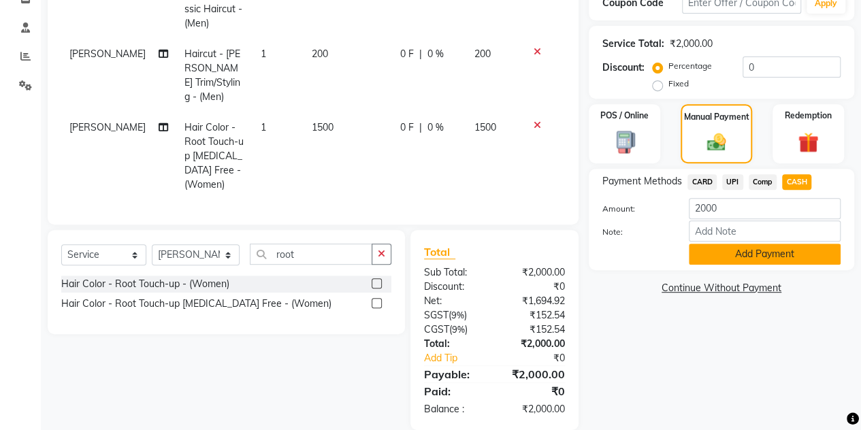
click at [758, 252] on button "Add Payment" at bounding box center [765, 254] width 152 height 21
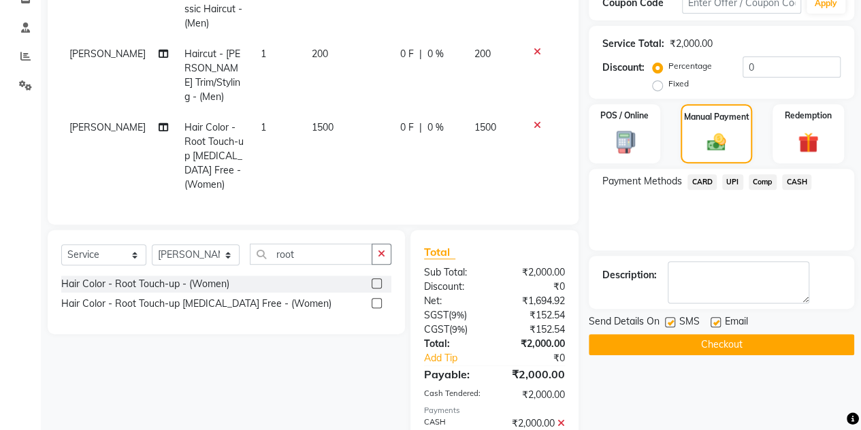
click at [703, 346] on button "Checkout" at bounding box center [721, 344] width 265 height 21
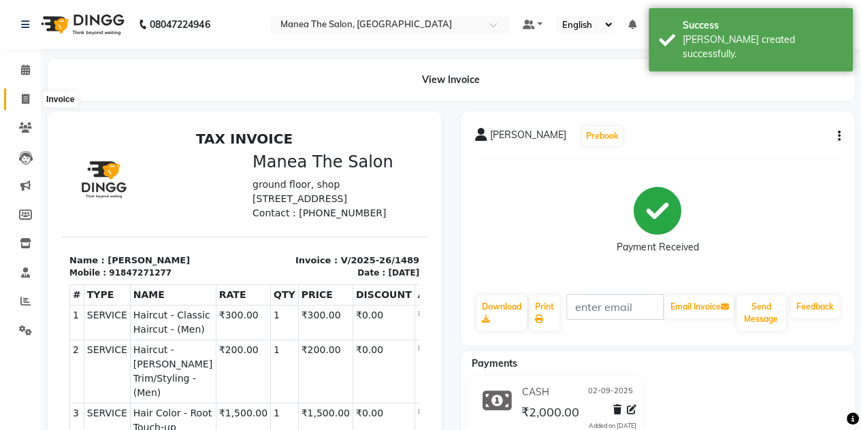
click at [26, 95] on icon at bounding box center [25, 99] width 7 height 10
select select "service"
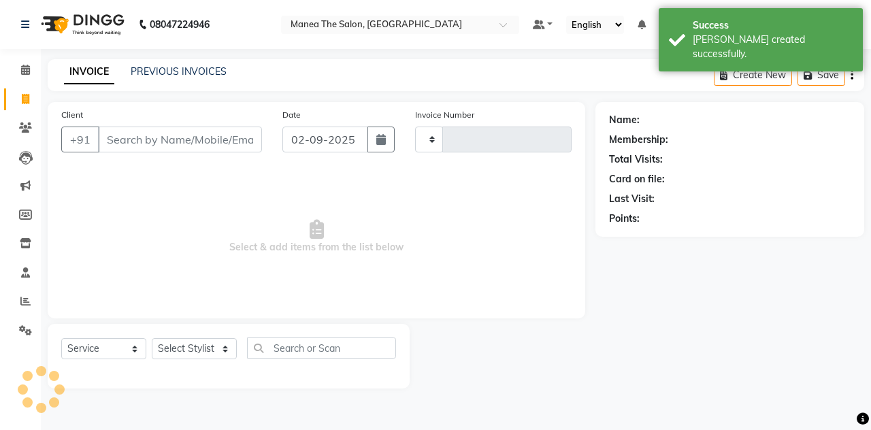
type input "1490"
select select "7688"
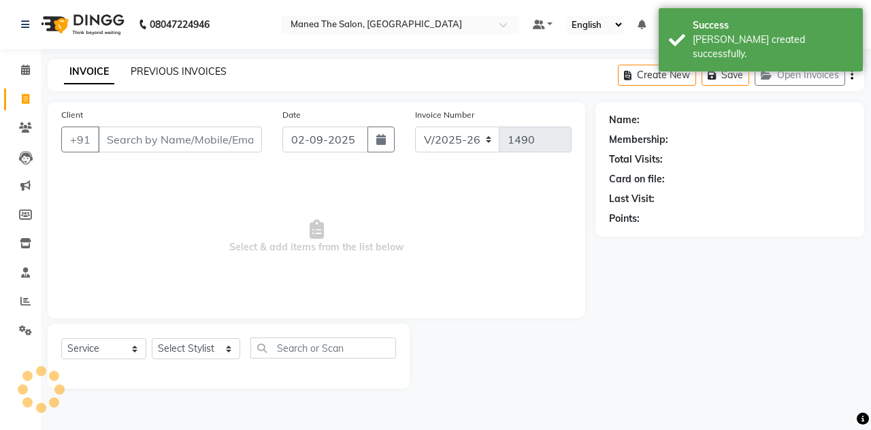
click at [151, 72] on link "PREVIOUS INVOICES" at bounding box center [179, 71] width 96 height 12
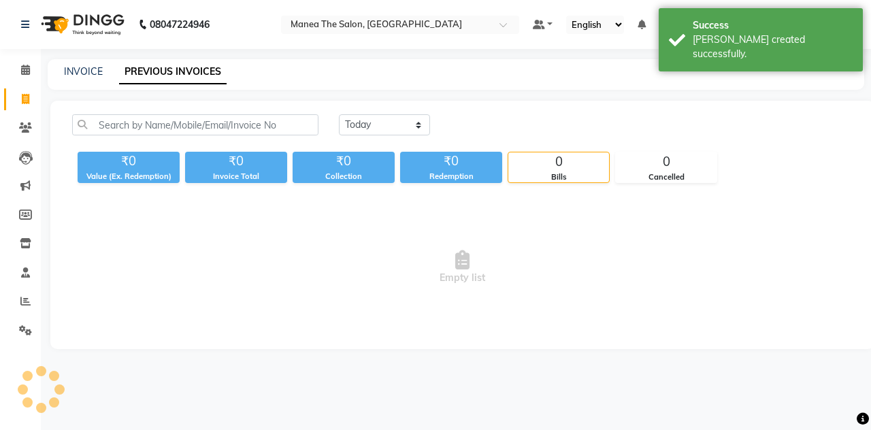
click at [151, 72] on link "PREVIOUS INVOICES" at bounding box center [172, 72] width 107 height 24
